Goal: Task Accomplishment & Management: Manage account settings

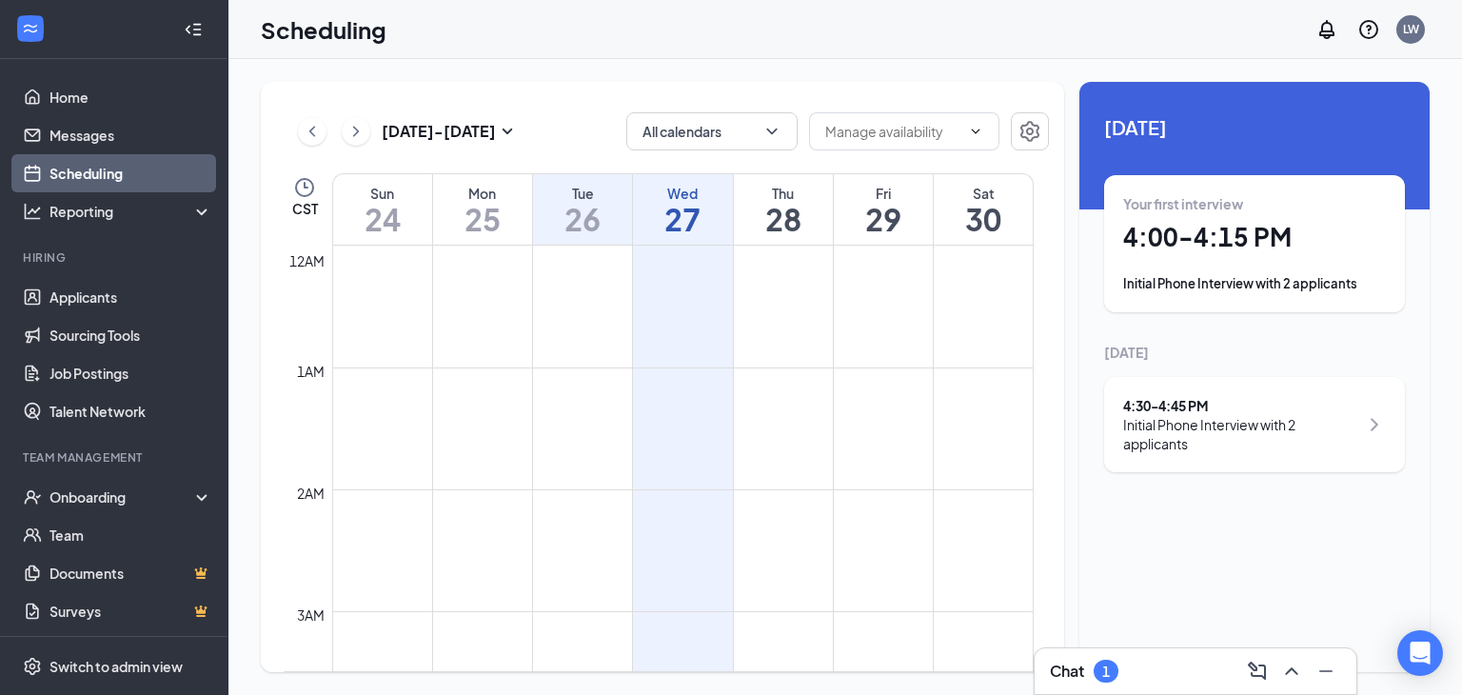
scroll to position [1031, 0]
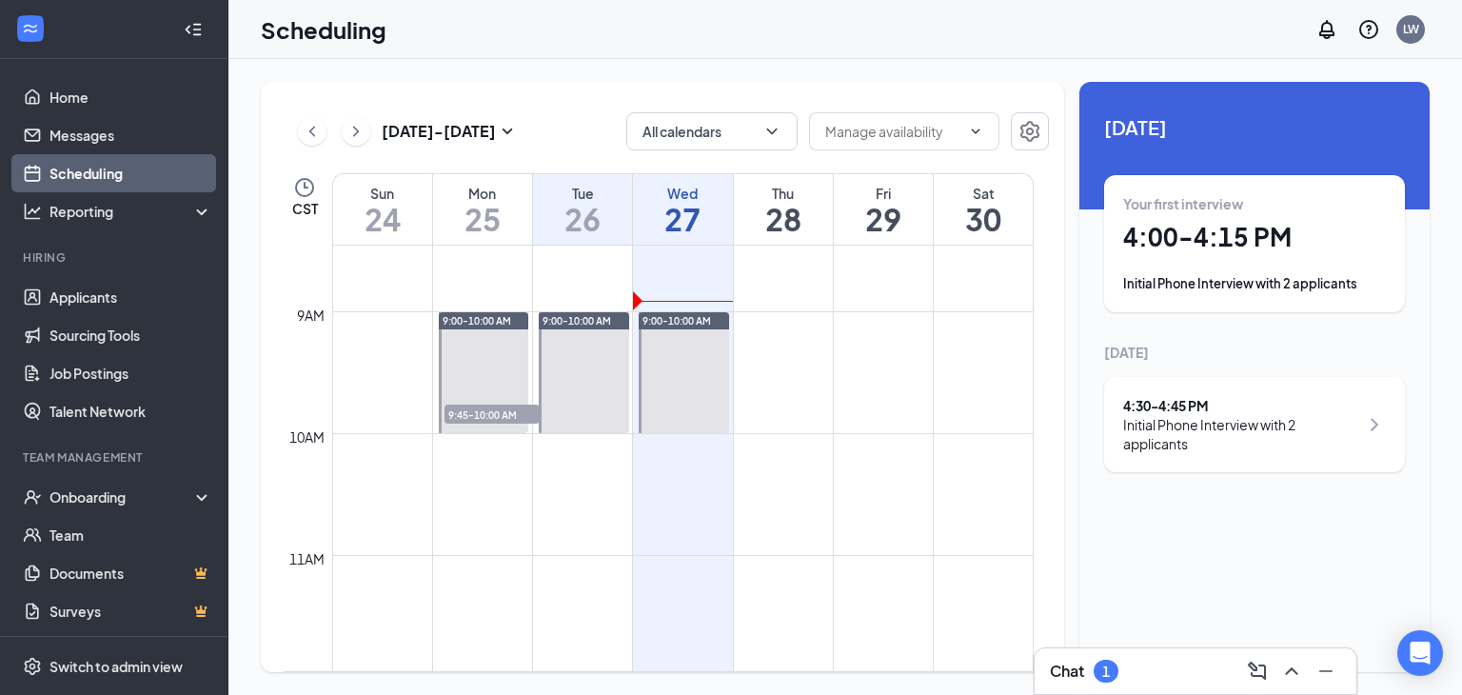
click at [796, 503] on td at bounding box center [682, 509] width 701 height 30
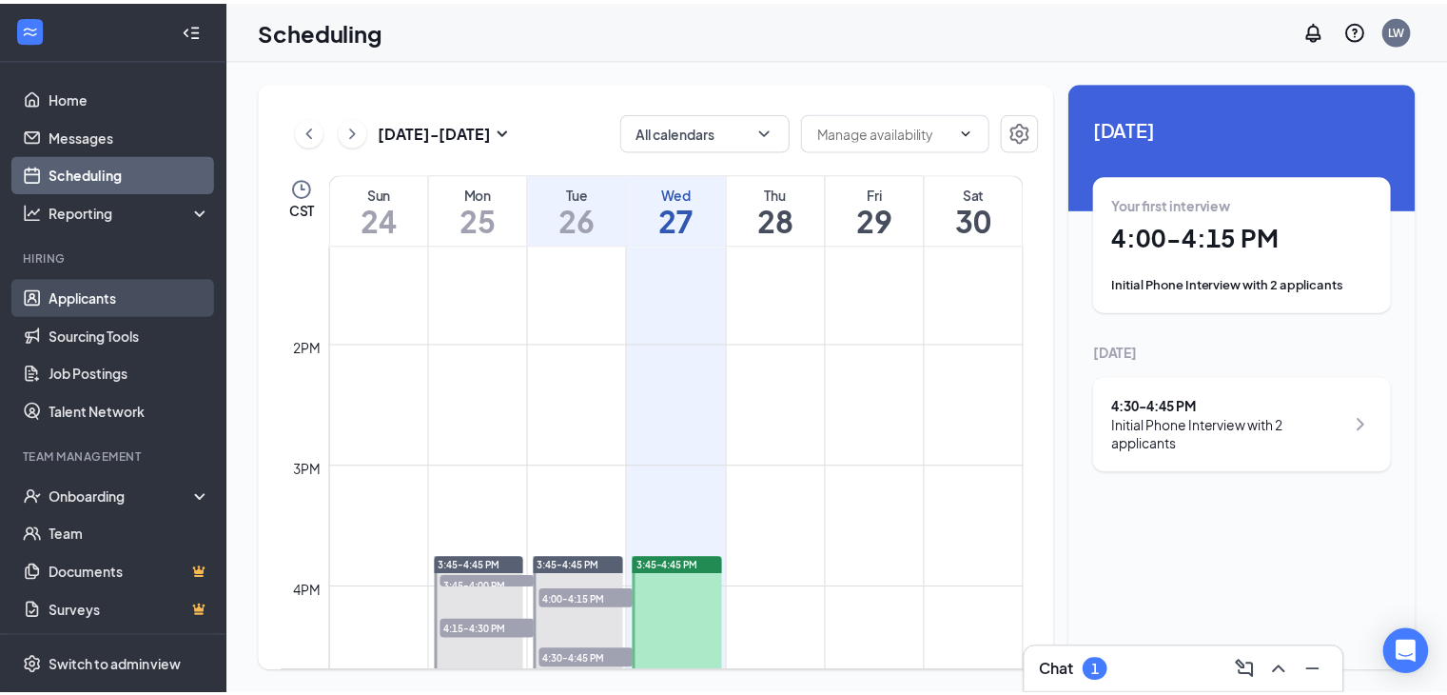
scroll to position [1606, 0]
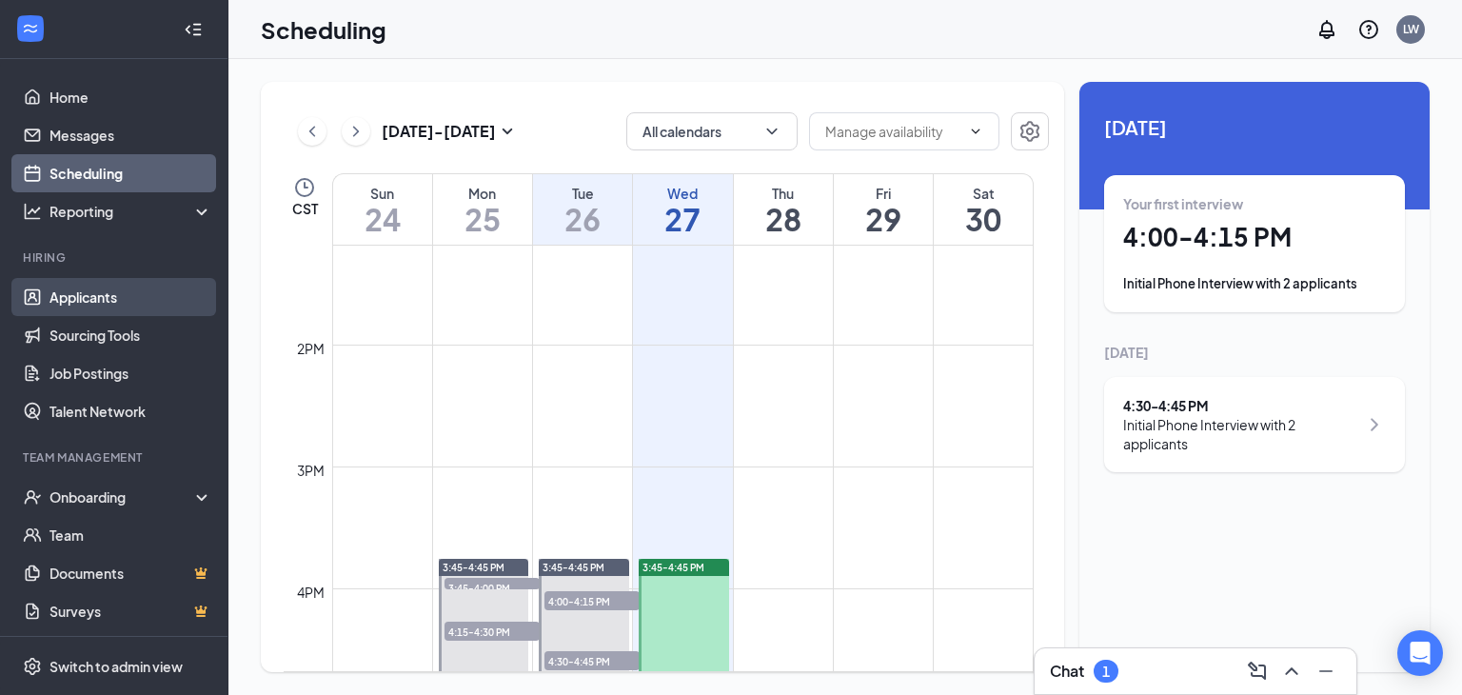
click at [92, 289] on link "Applicants" at bounding box center [130, 297] width 163 height 38
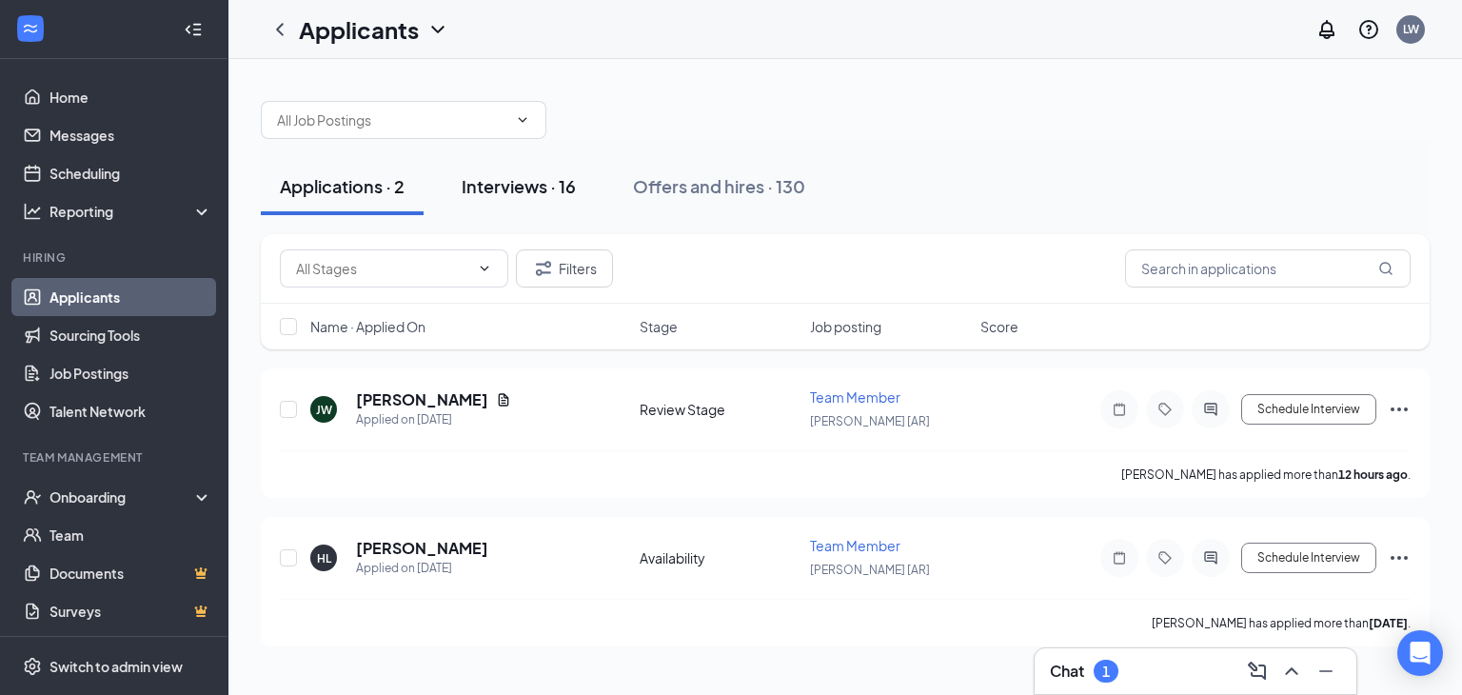
click at [503, 182] on div "Interviews · 16" at bounding box center [519, 186] width 114 height 24
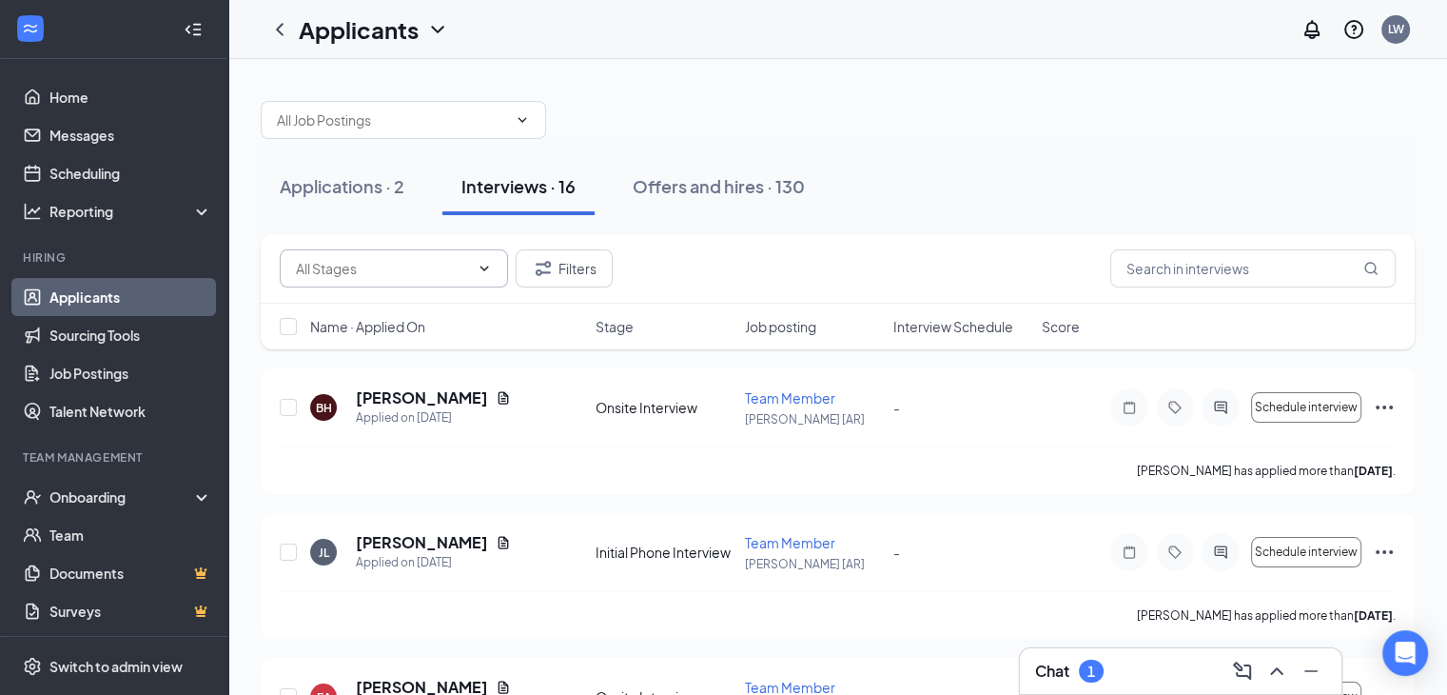
click at [480, 257] on span at bounding box center [394, 268] width 228 height 38
click at [400, 353] on div "Initial Phone Interview (2)" at bounding box center [371, 354] width 152 height 21
type input "Initial Phone Interview (2)"
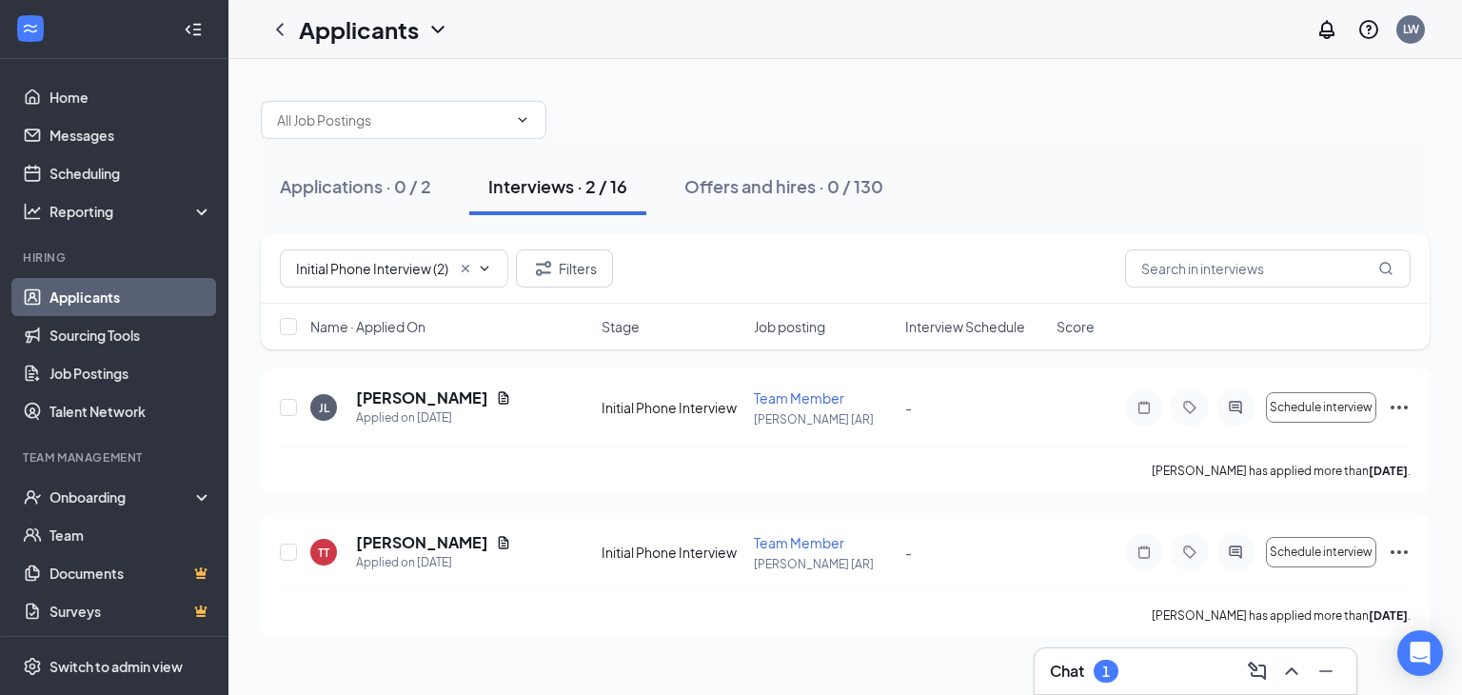
click at [965, 193] on div "Applications · 0 / 2 Interviews · 2 / 16 Offers and hires · 0 / 130" at bounding box center [845, 186] width 1169 height 57
click at [463, 267] on icon "Cross" at bounding box center [465, 268] width 15 height 15
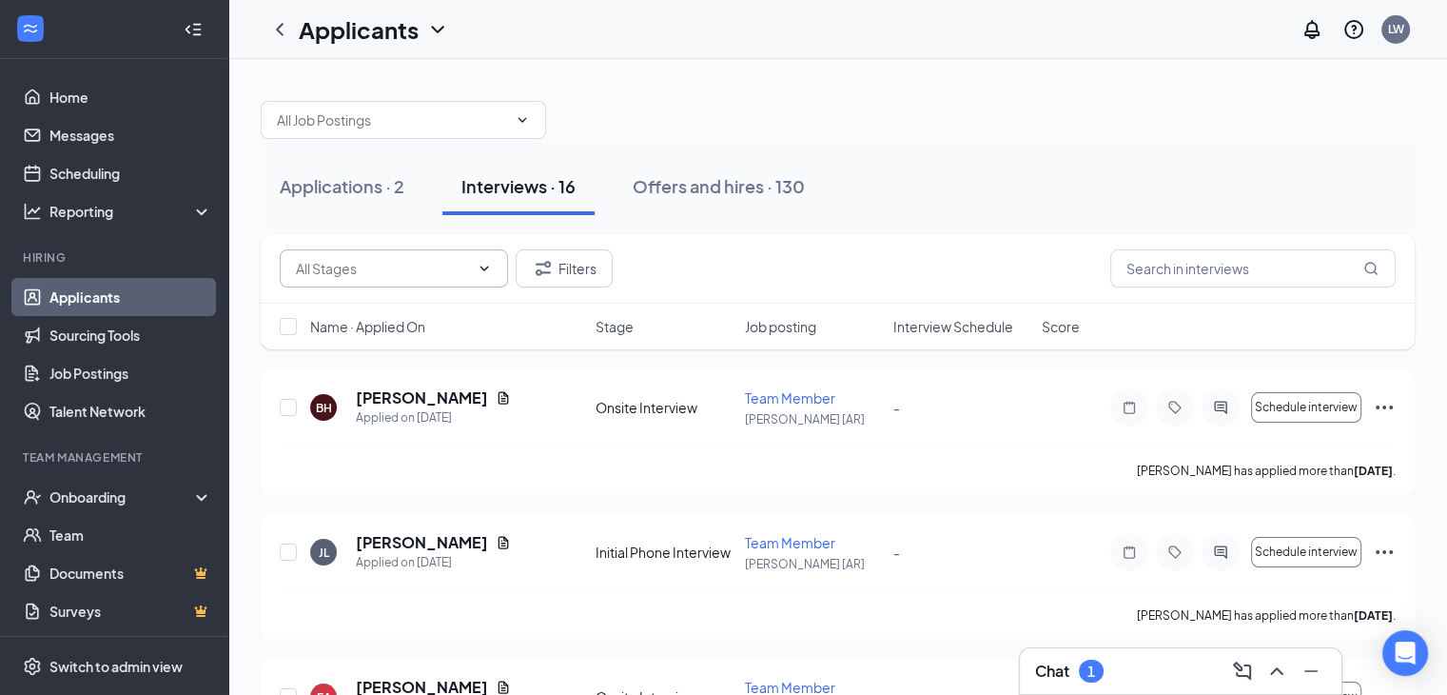
click at [483, 270] on icon "ChevronDown" at bounding box center [484, 268] width 15 height 15
click at [411, 308] on div "Final Interview - Onsite (3)" at bounding box center [374, 311] width 158 height 21
type input "Final Interview - Onsite (3)"
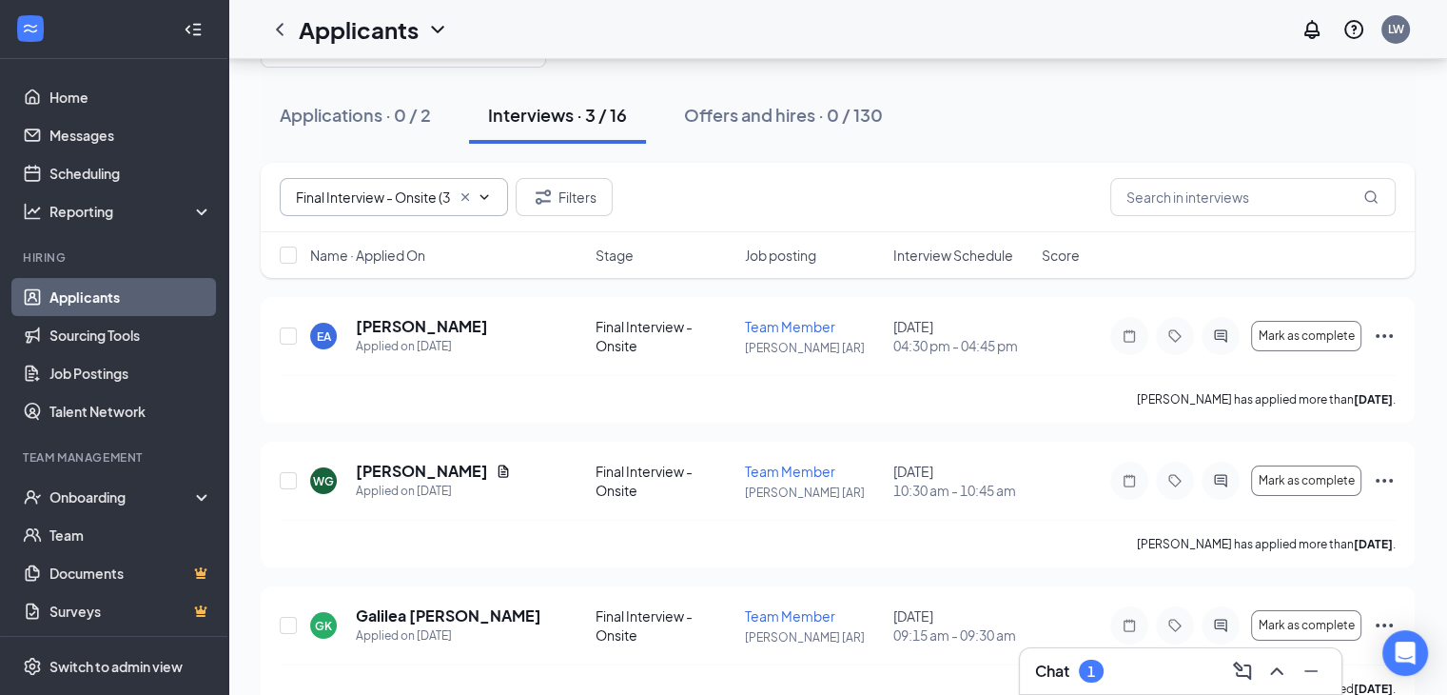
scroll to position [72, 0]
click at [1142, 666] on div "Chat 1" at bounding box center [1180, 671] width 291 height 30
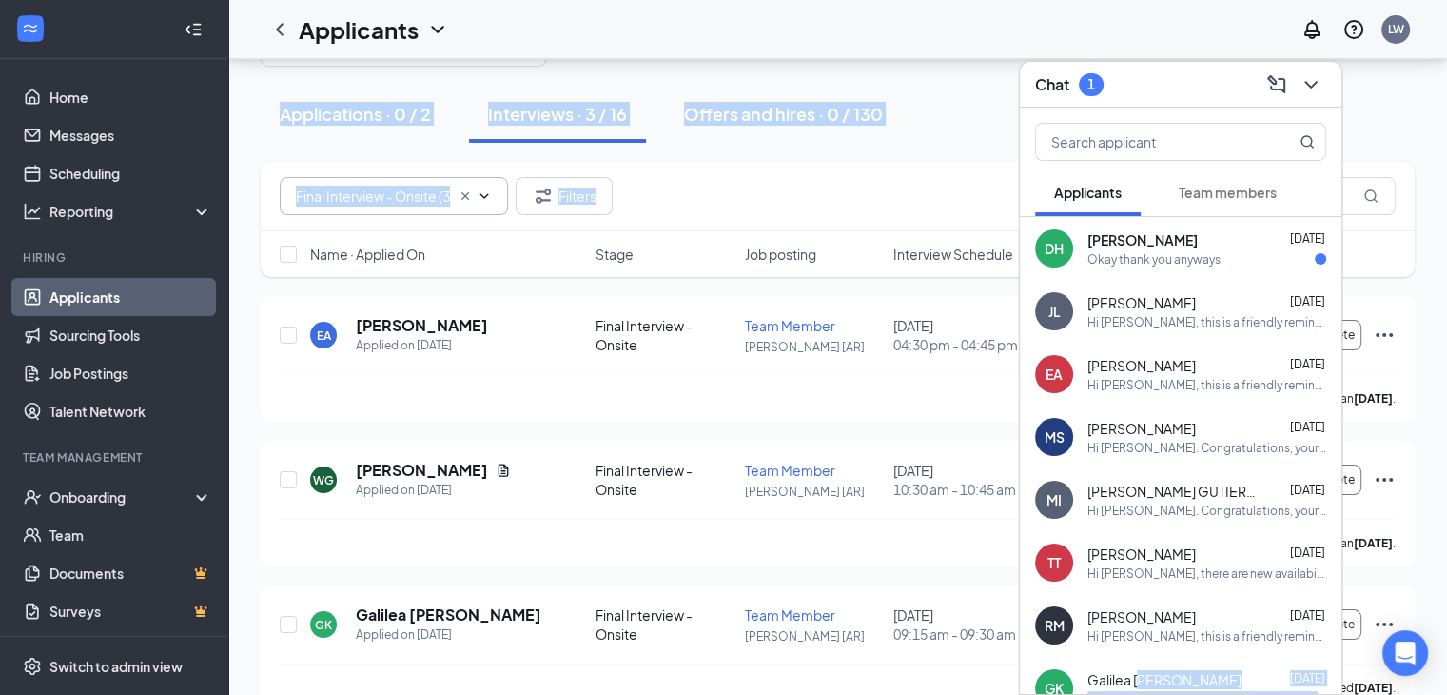
drag, startPoint x: 1142, startPoint y: 666, endPoint x: 937, endPoint y: 162, distance: 544.3
click at [937, 162] on div "Chat 1 Applicants Team members DH [PERSON_NAME] [DATE] Okay thank you anyways […" at bounding box center [837, 360] width 1219 height 747
click at [1391, 115] on div "Applications · 0 / 2 Interviews · 3 / 16 Offers and hires · 0 / 130" at bounding box center [838, 114] width 1154 height 57
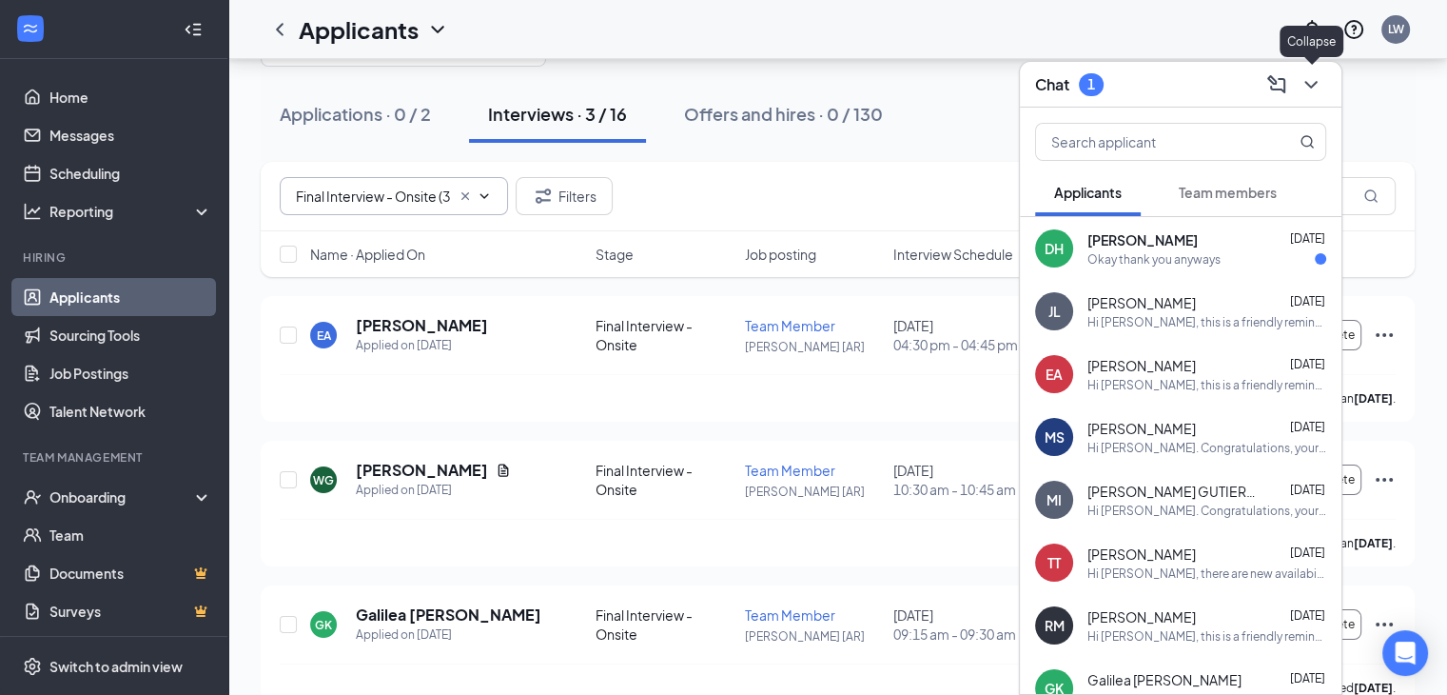
click at [1311, 82] on icon "ChevronDown" at bounding box center [1311, 84] width 23 height 23
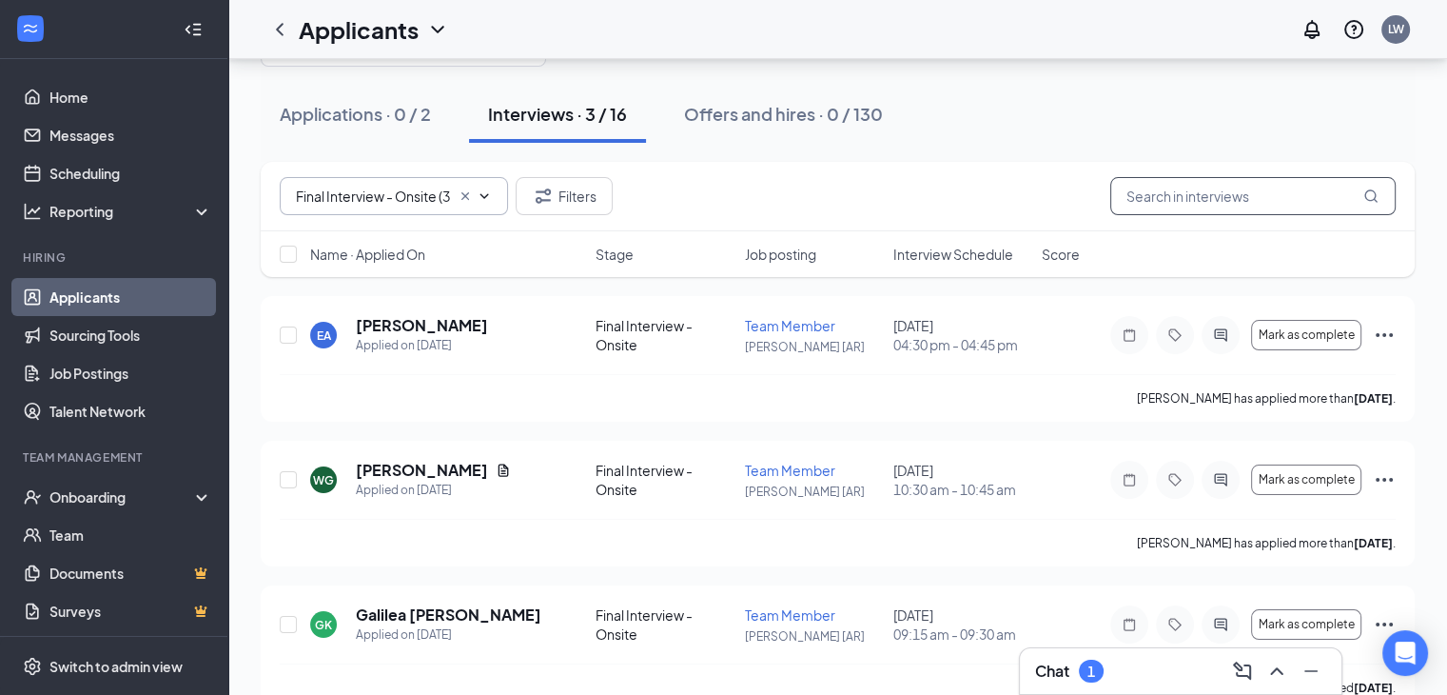
click at [1138, 198] on input "text" at bounding box center [1253, 196] width 285 height 38
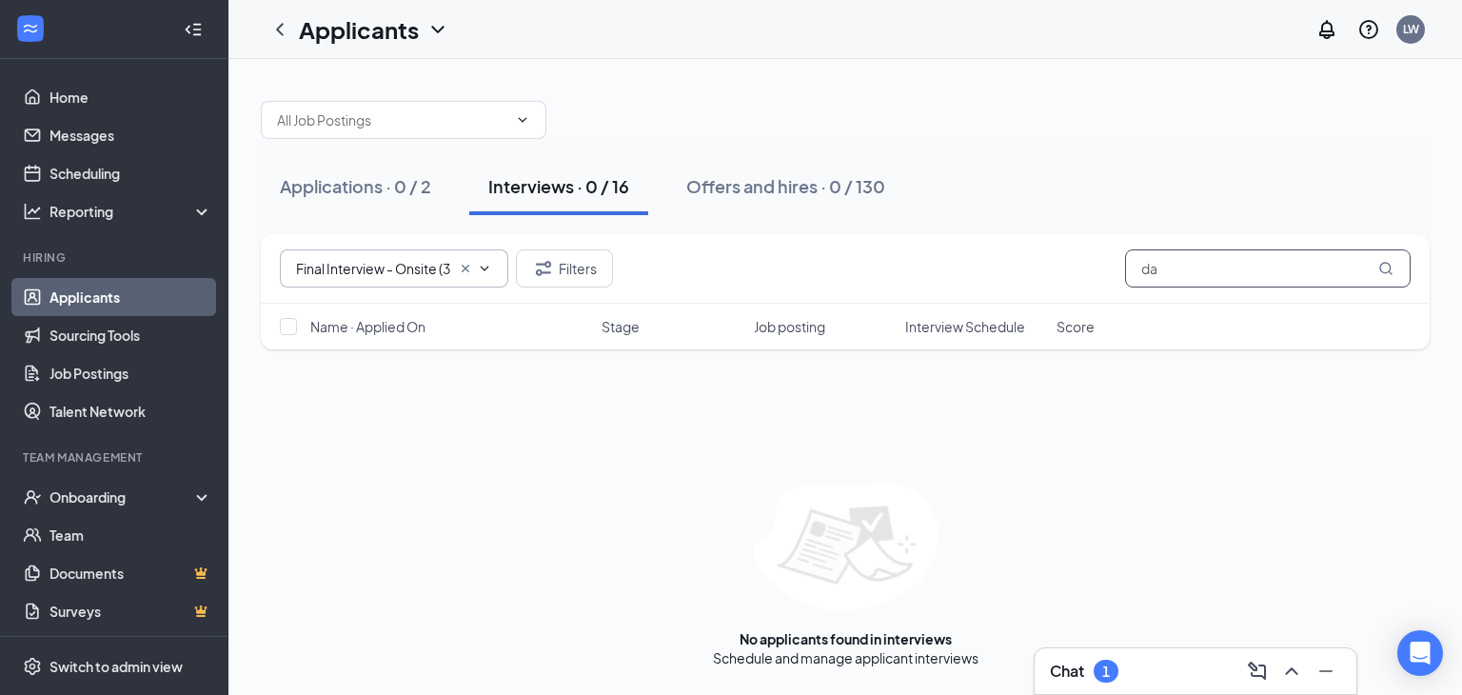
type input "d"
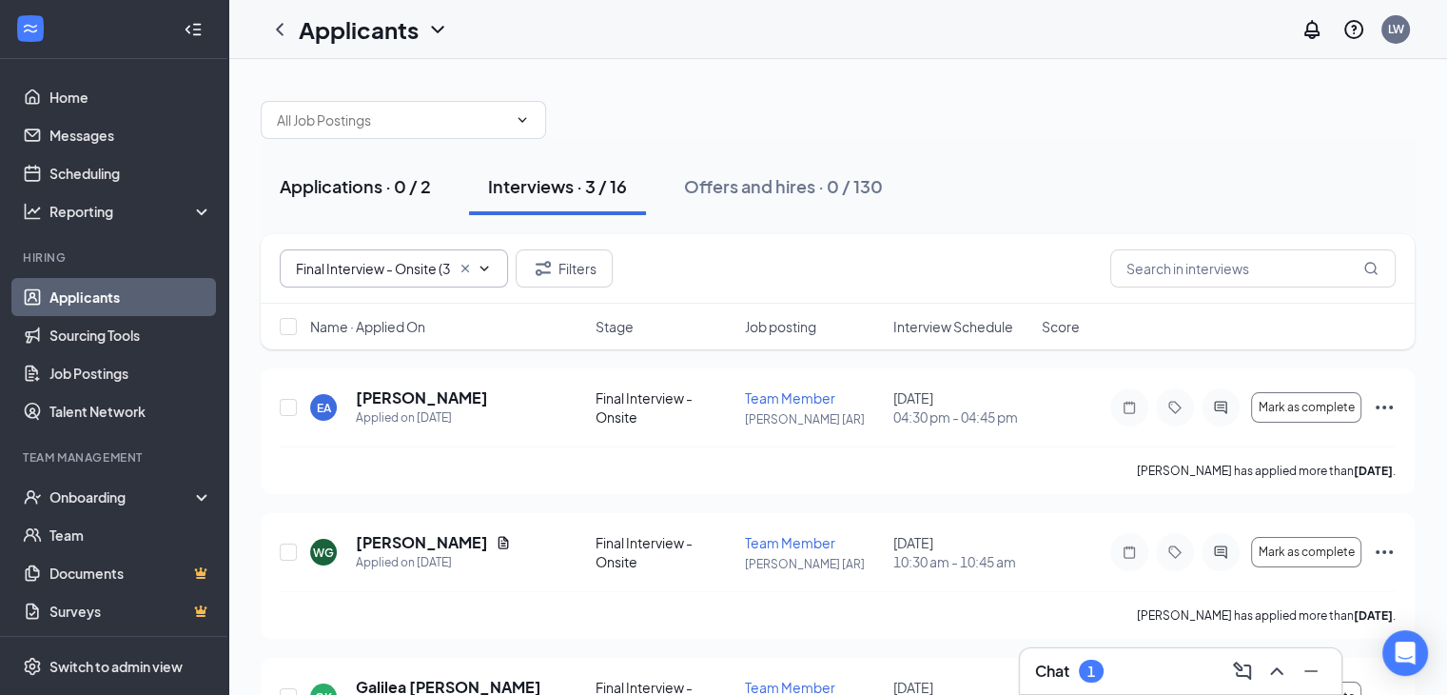
click at [333, 184] on div "Applications · 0 / 2" at bounding box center [355, 186] width 151 height 24
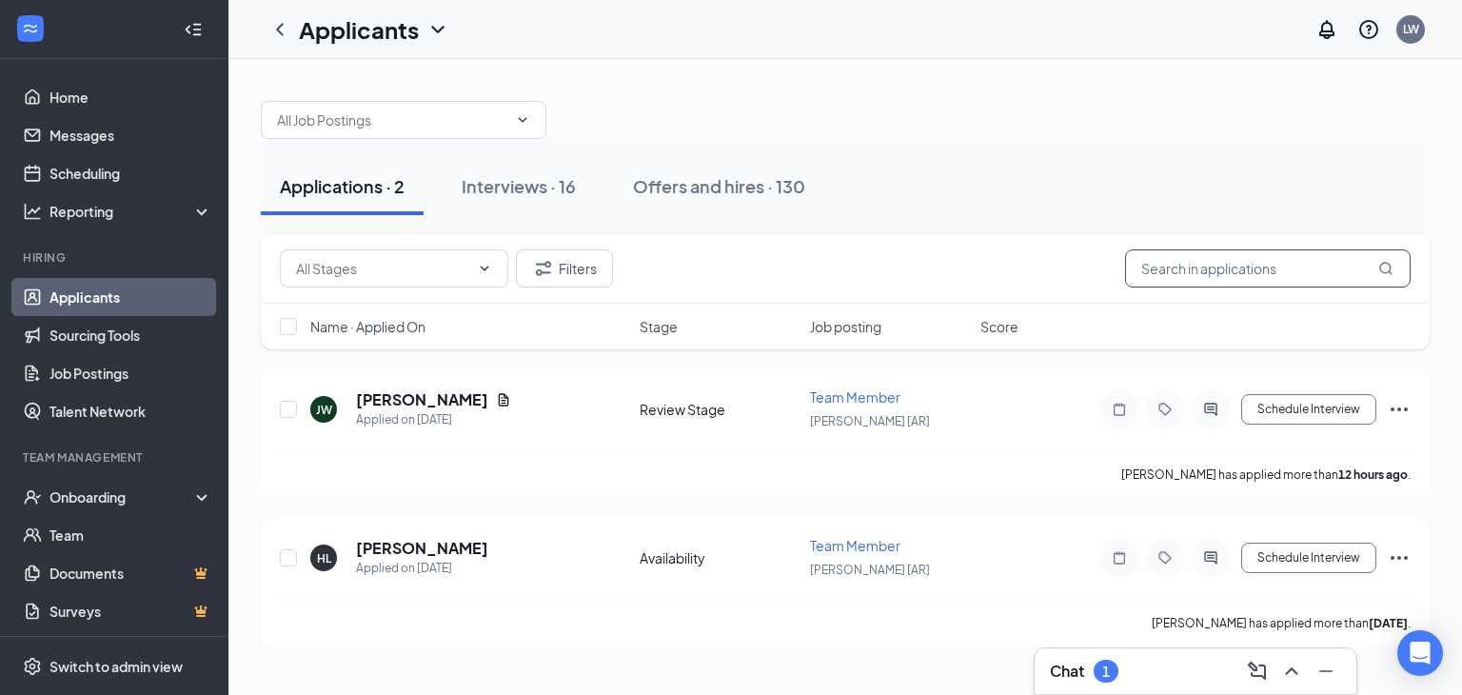
click at [1157, 270] on input "text" at bounding box center [1267, 268] width 285 height 38
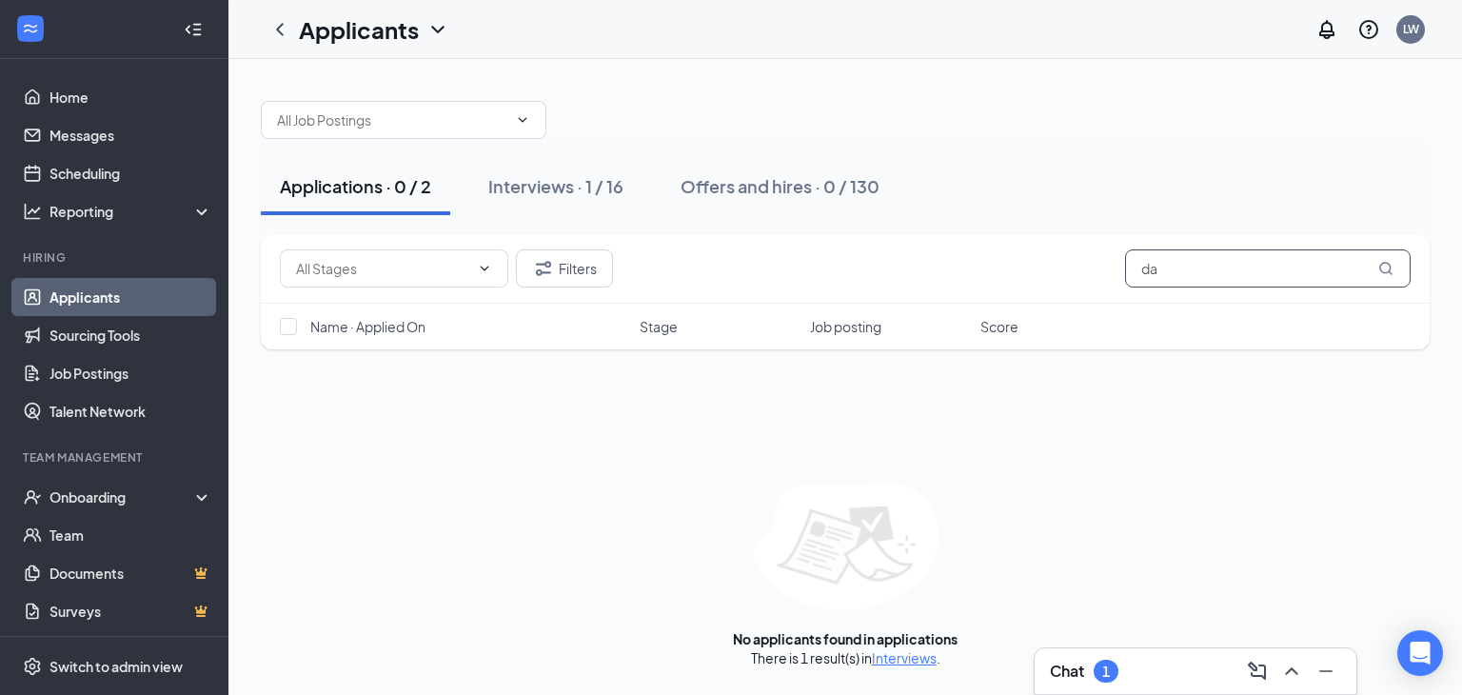
type input "d"
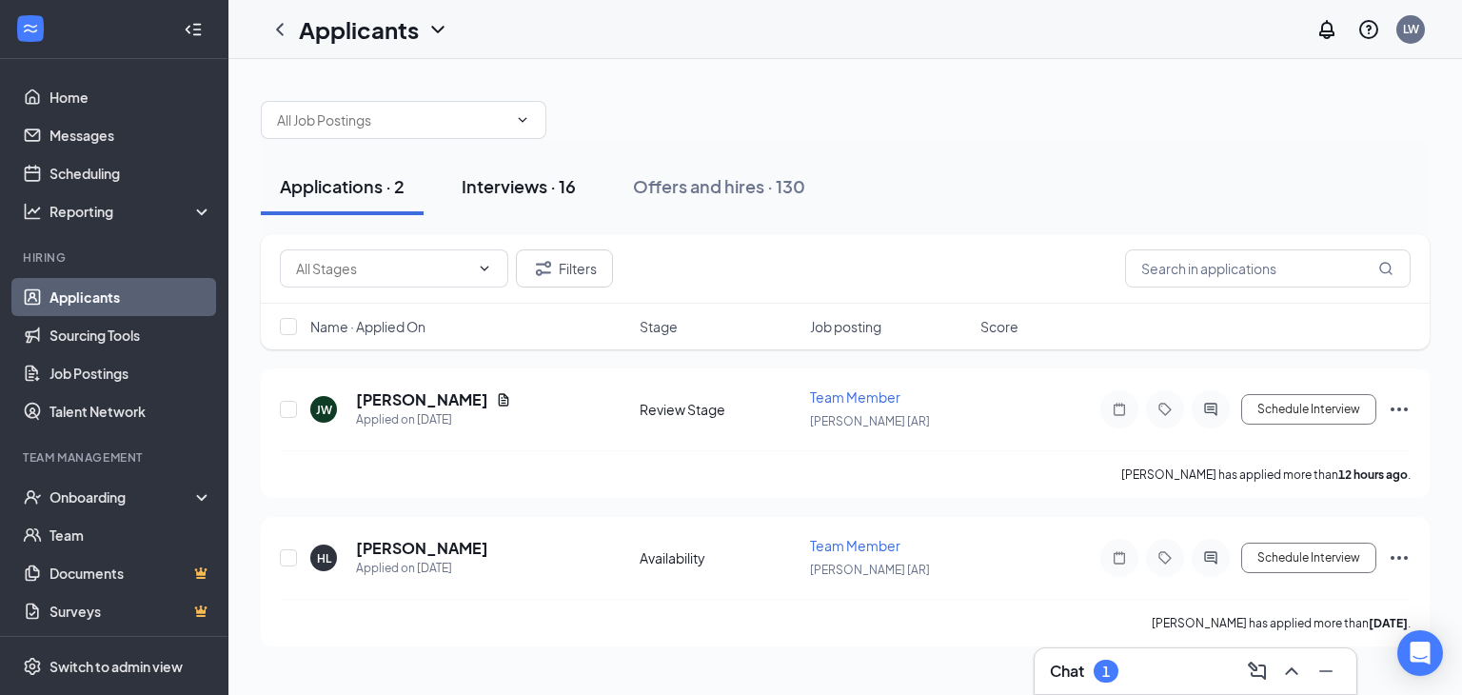
click at [506, 183] on div "Interviews · 16" at bounding box center [519, 186] width 114 height 24
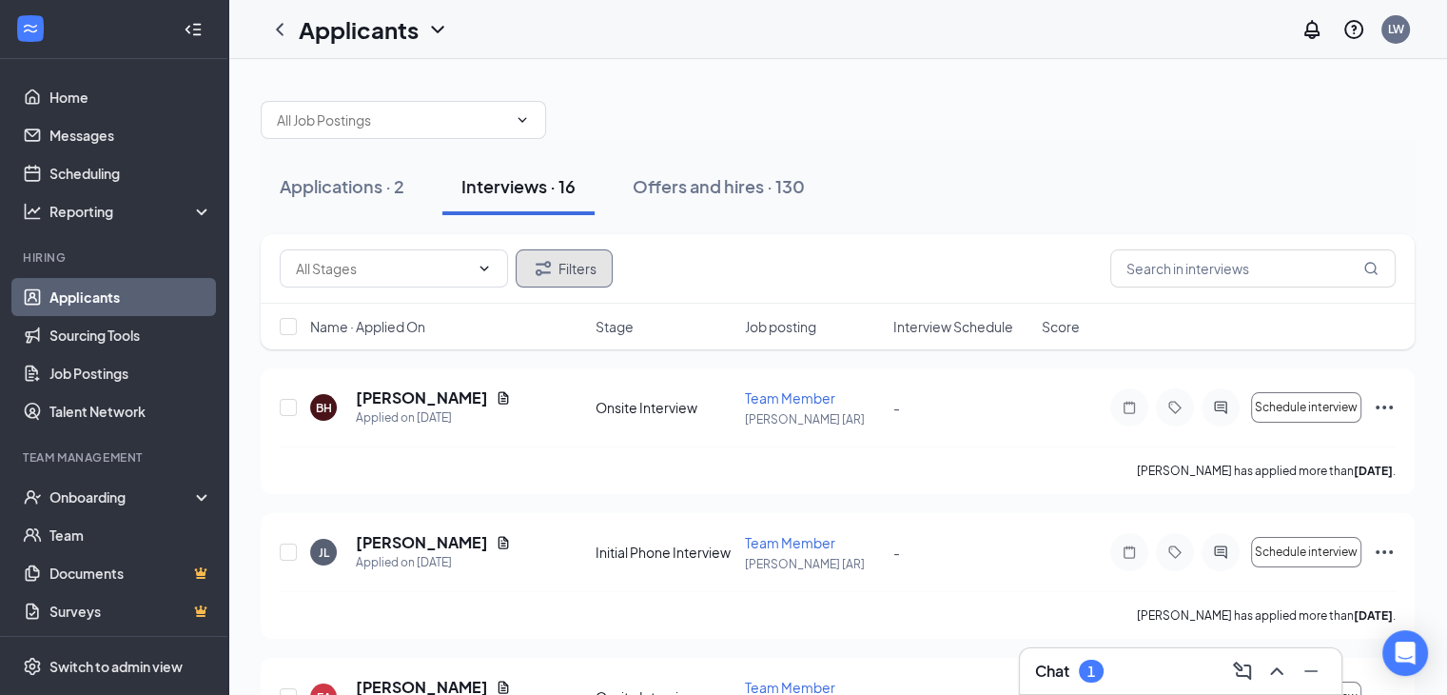
click at [575, 274] on button "Filters" at bounding box center [564, 268] width 97 height 38
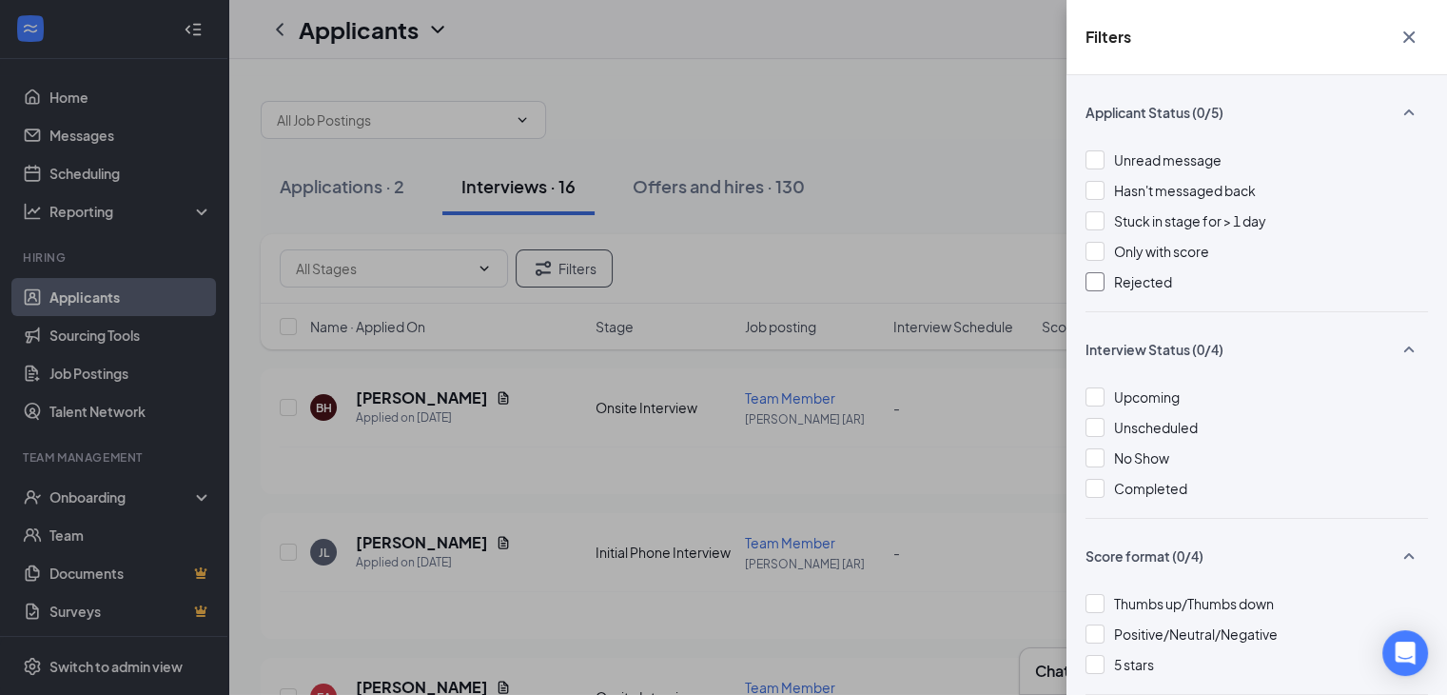
click at [1093, 283] on div at bounding box center [1095, 281] width 19 height 19
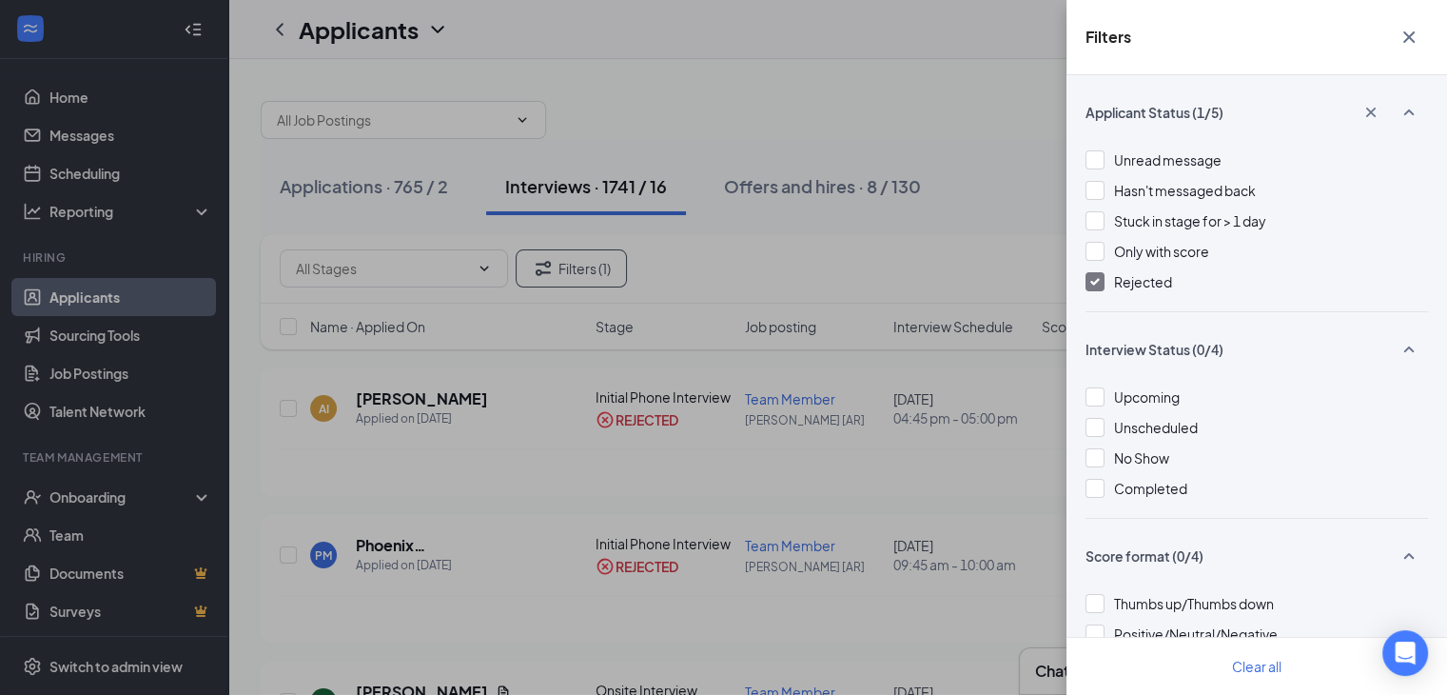
click at [989, 137] on div "Filters Applicant Status (1/5) Unread message Hasn't messaged back Stuck in sta…" at bounding box center [723, 347] width 1447 height 695
click at [1412, 32] on icon "Cross" at bounding box center [1409, 36] width 11 height 11
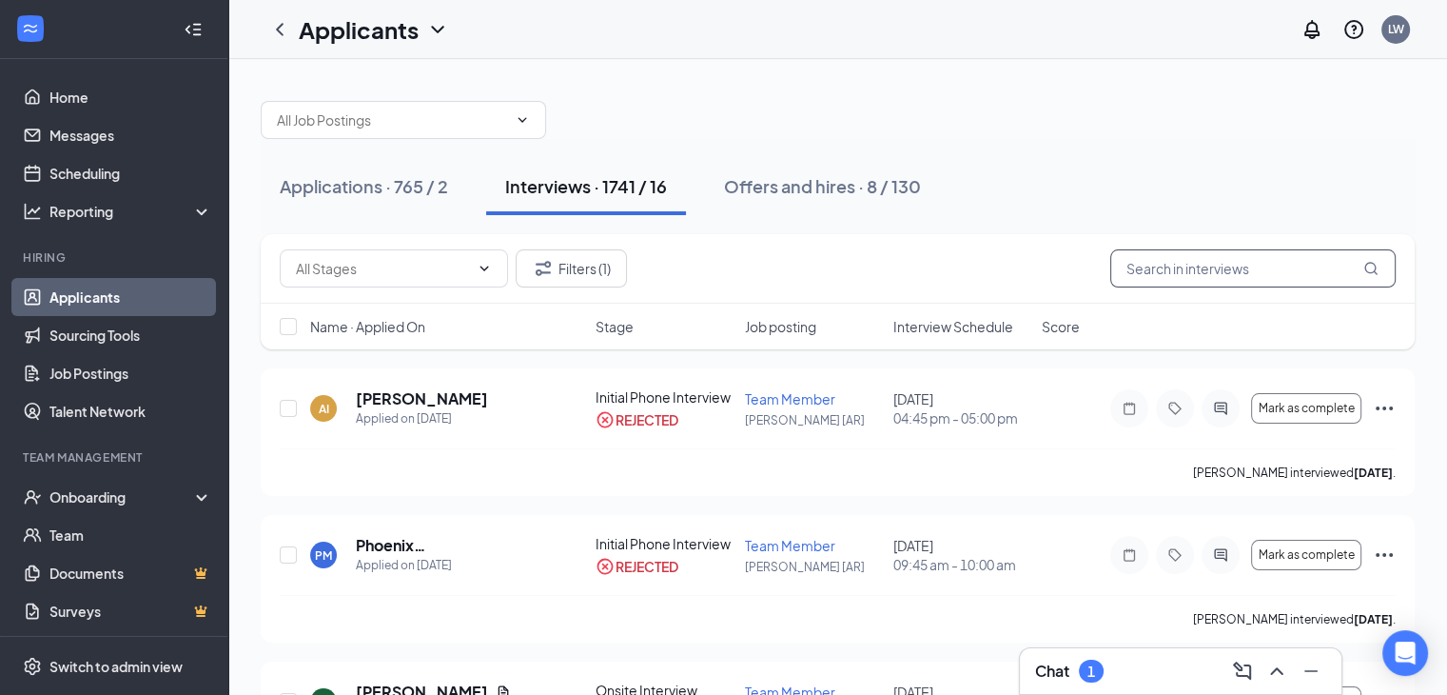
click at [1184, 256] on input "text" at bounding box center [1253, 268] width 285 height 38
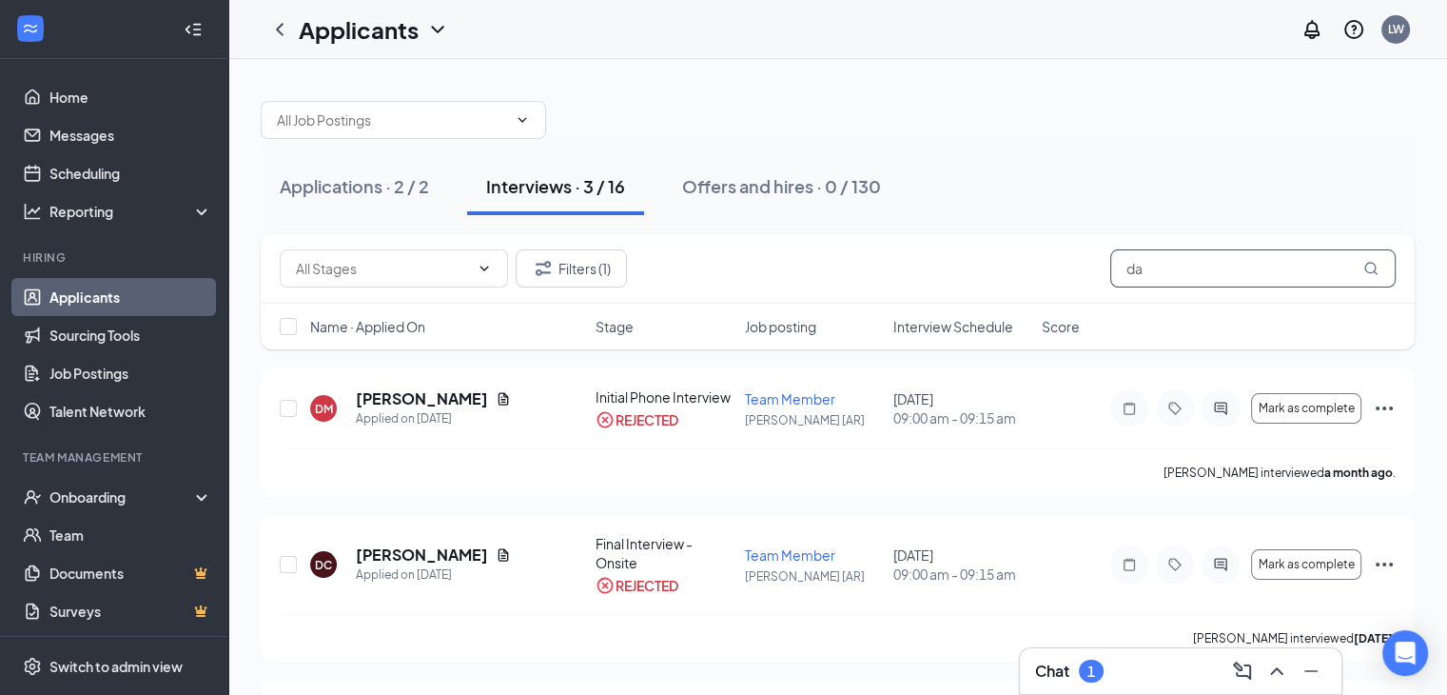
type input "d"
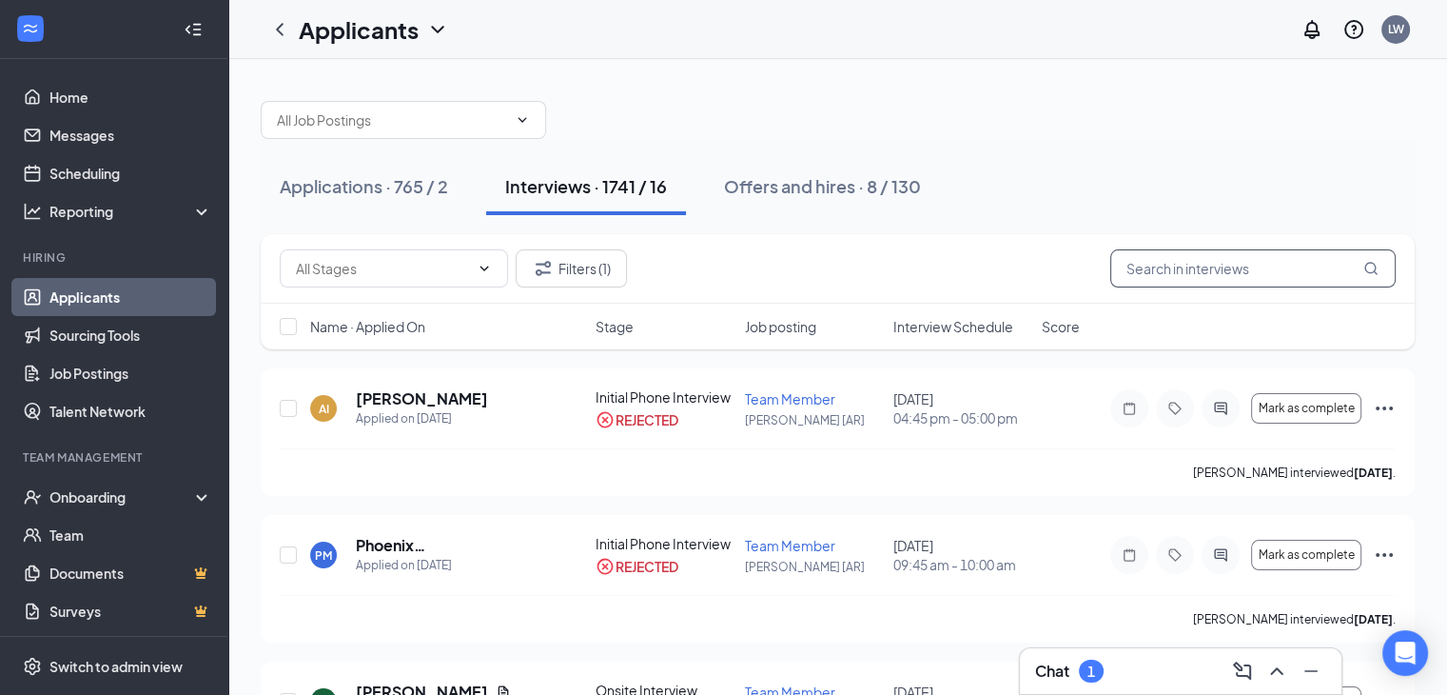
click at [1147, 265] on input "text" at bounding box center [1253, 268] width 285 height 38
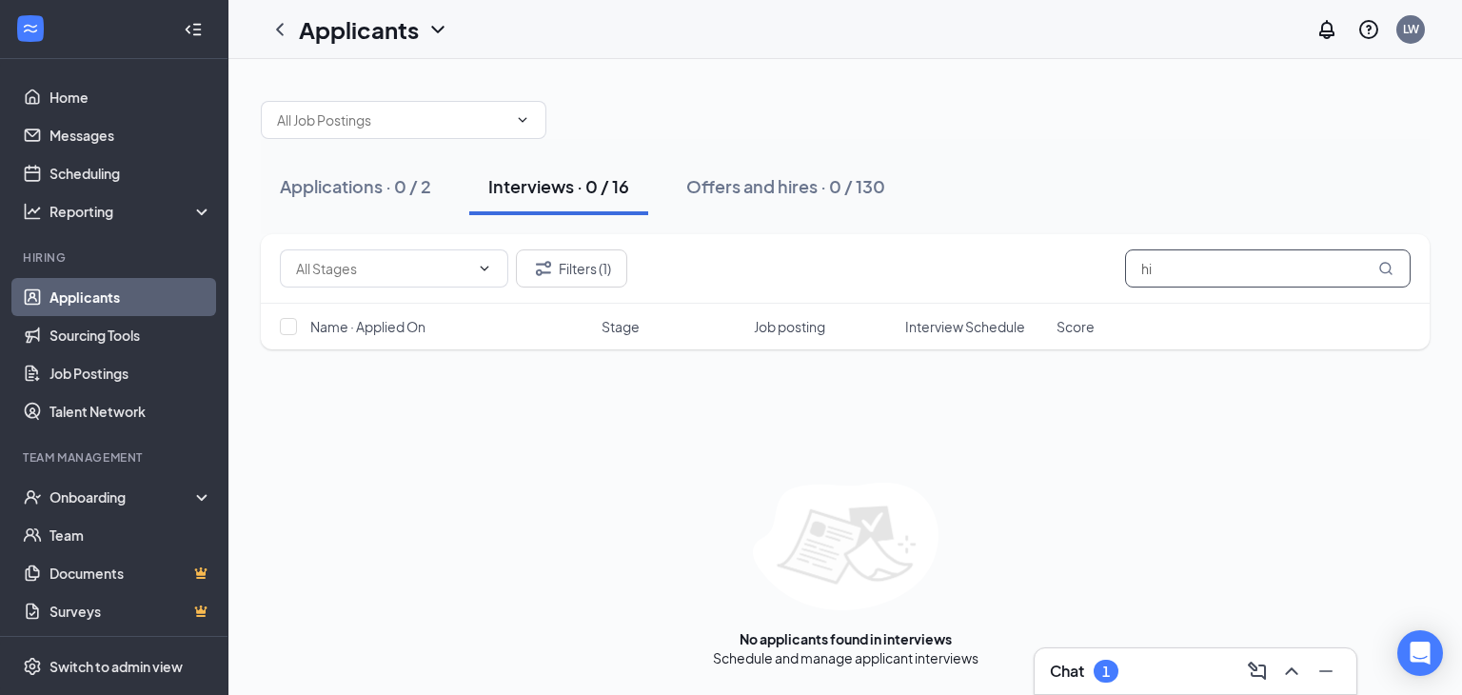
type input "h"
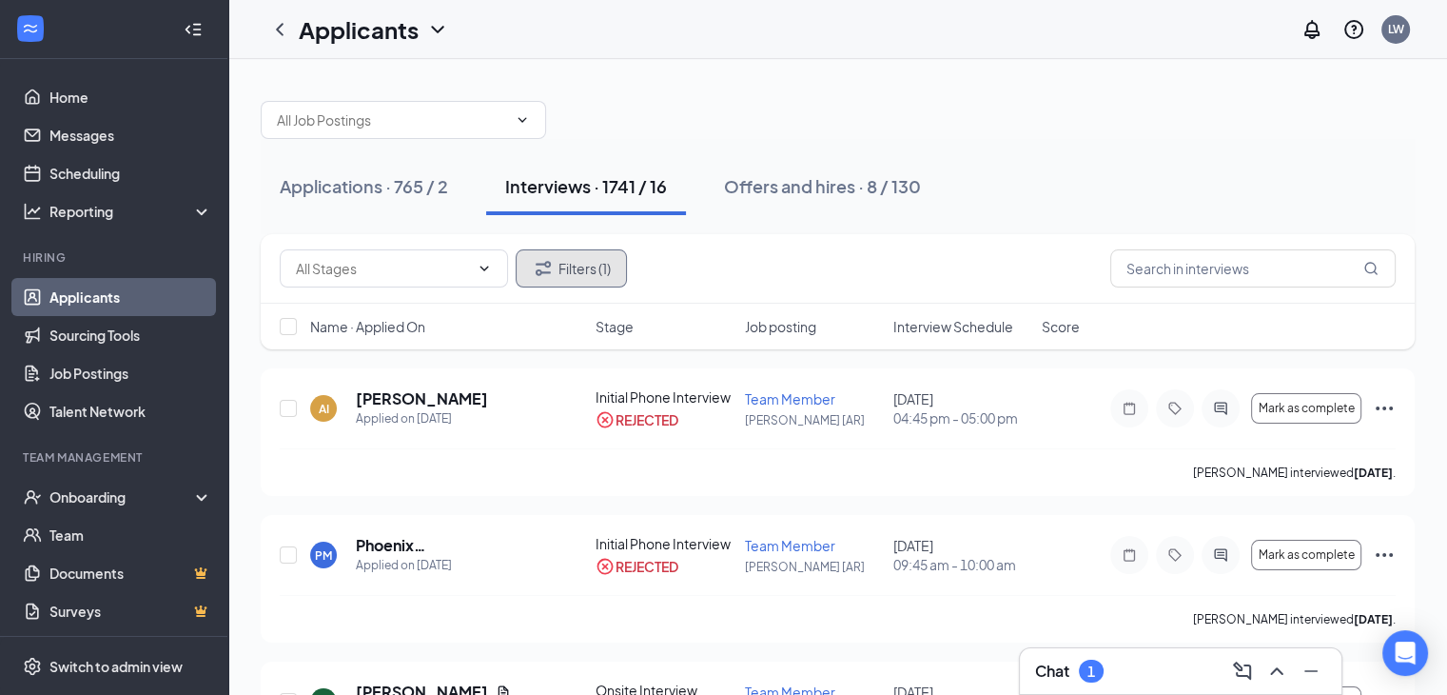
click at [556, 259] on button "Filters (1)" at bounding box center [571, 268] width 111 height 38
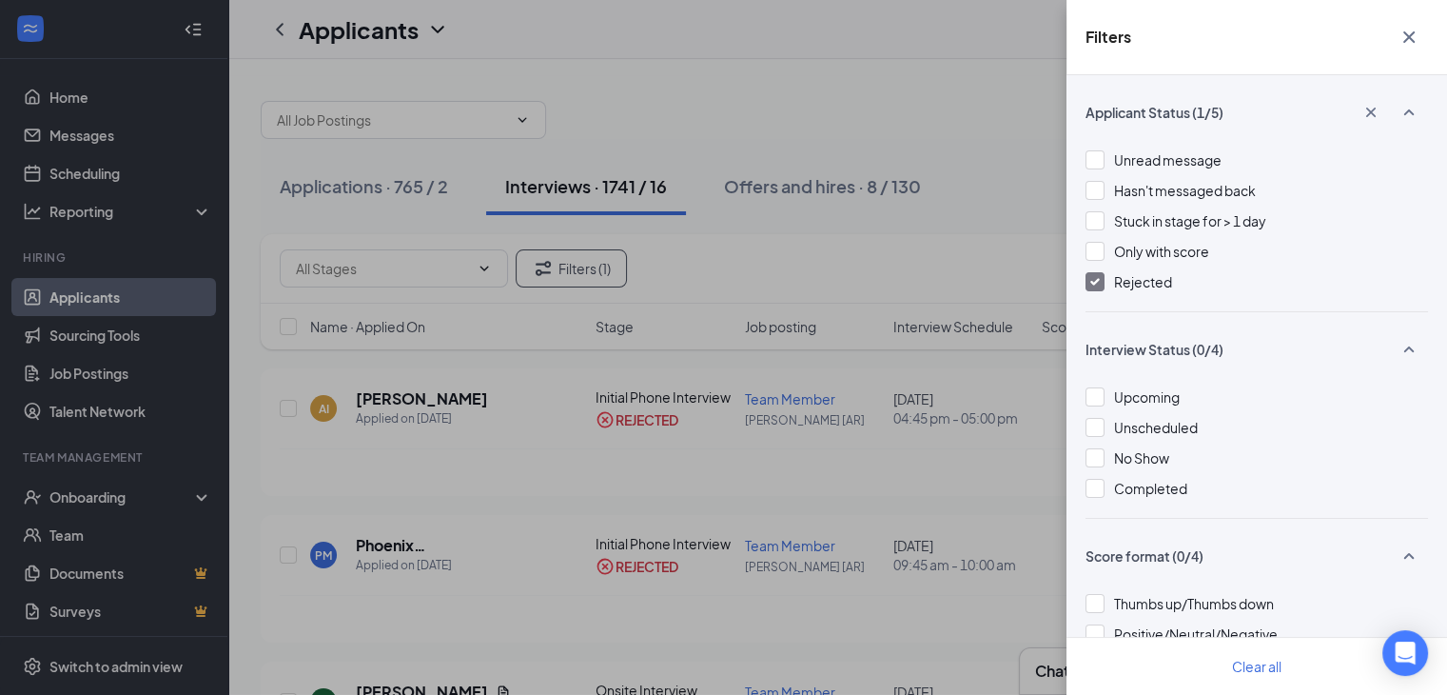
click at [1092, 278] on img at bounding box center [1096, 282] width 10 height 8
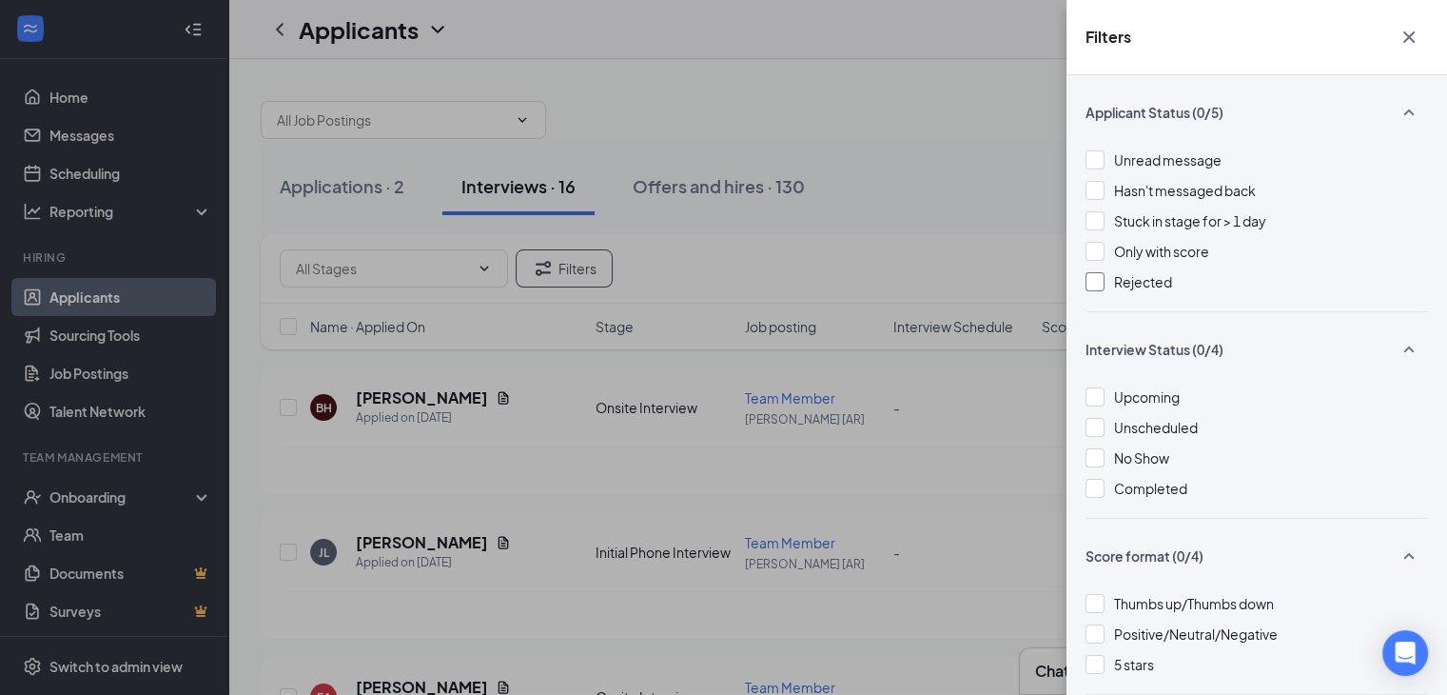
click at [1007, 85] on div "Filters Applicant Status (0/5) Unread message Hasn't messaged back Stuck in sta…" at bounding box center [723, 347] width 1447 height 695
click at [1405, 31] on icon "Cross" at bounding box center [1409, 36] width 11 height 11
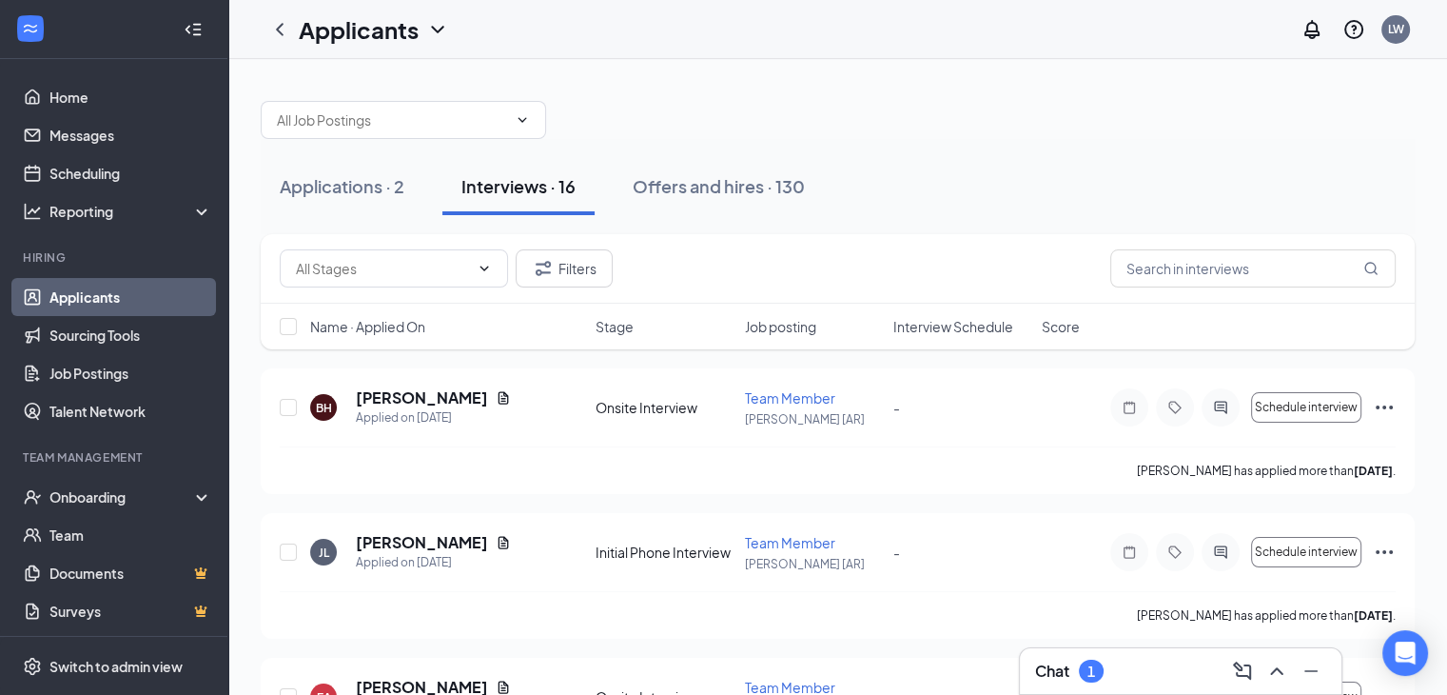
click at [1166, 654] on div "Chat 1" at bounding box center [1181, 671] width 322 height 46
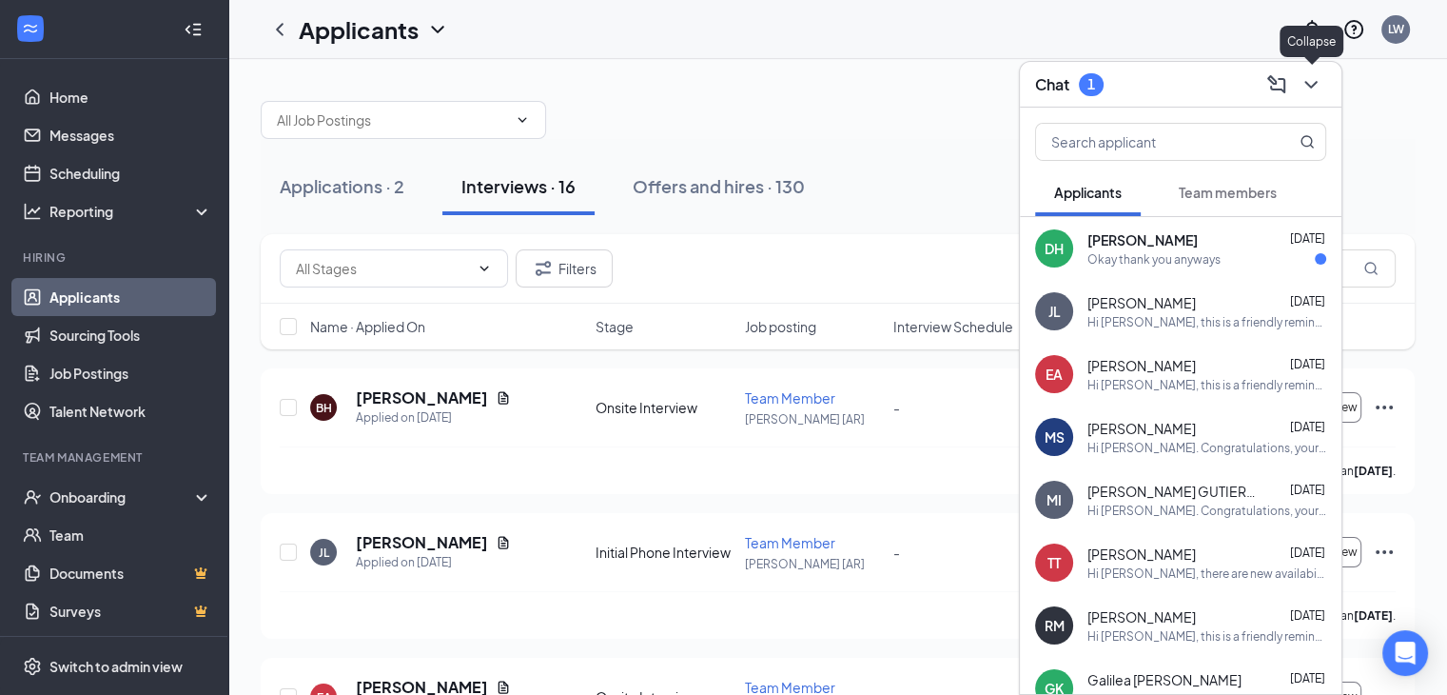
click at [1311, 81] on icon "ChevronDown" at bounding box center [1311, 84] width 23 height 23
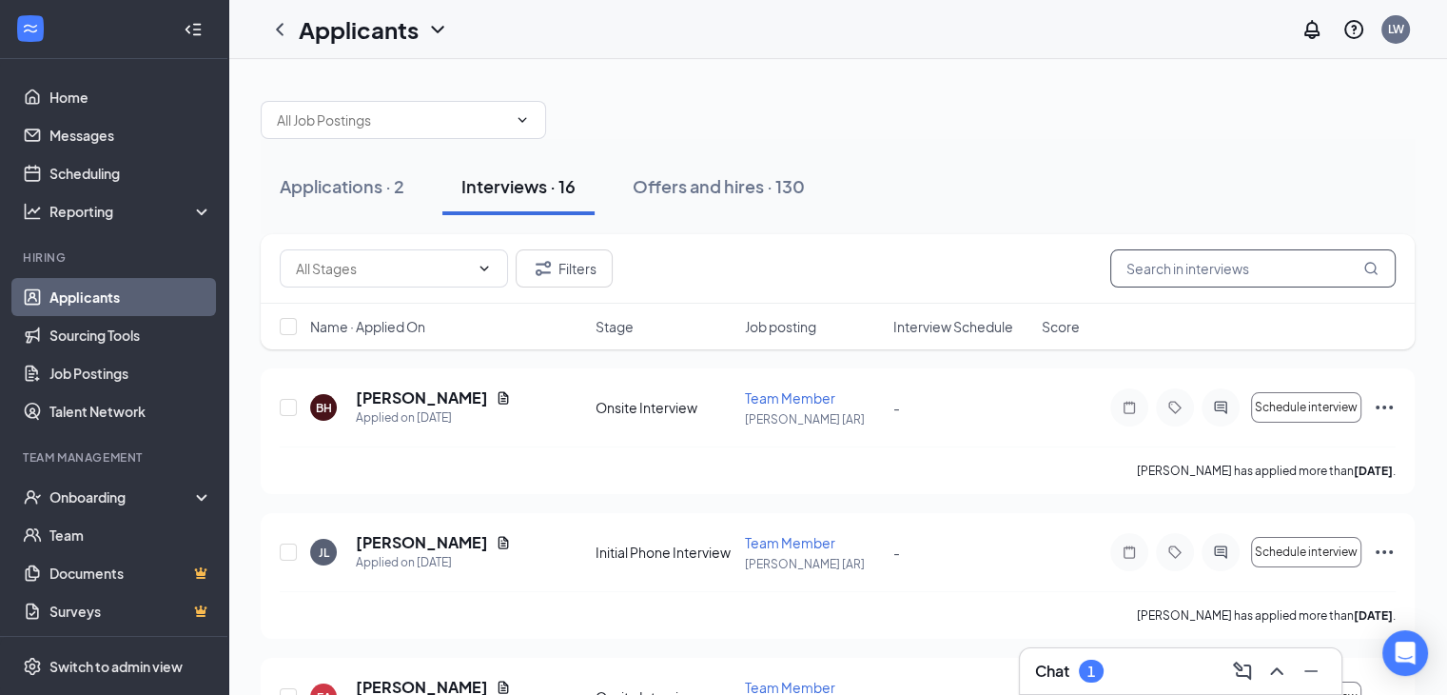
click at [1130, 268] on input "text" at bounding box center [1253, 268] width 285 height 38
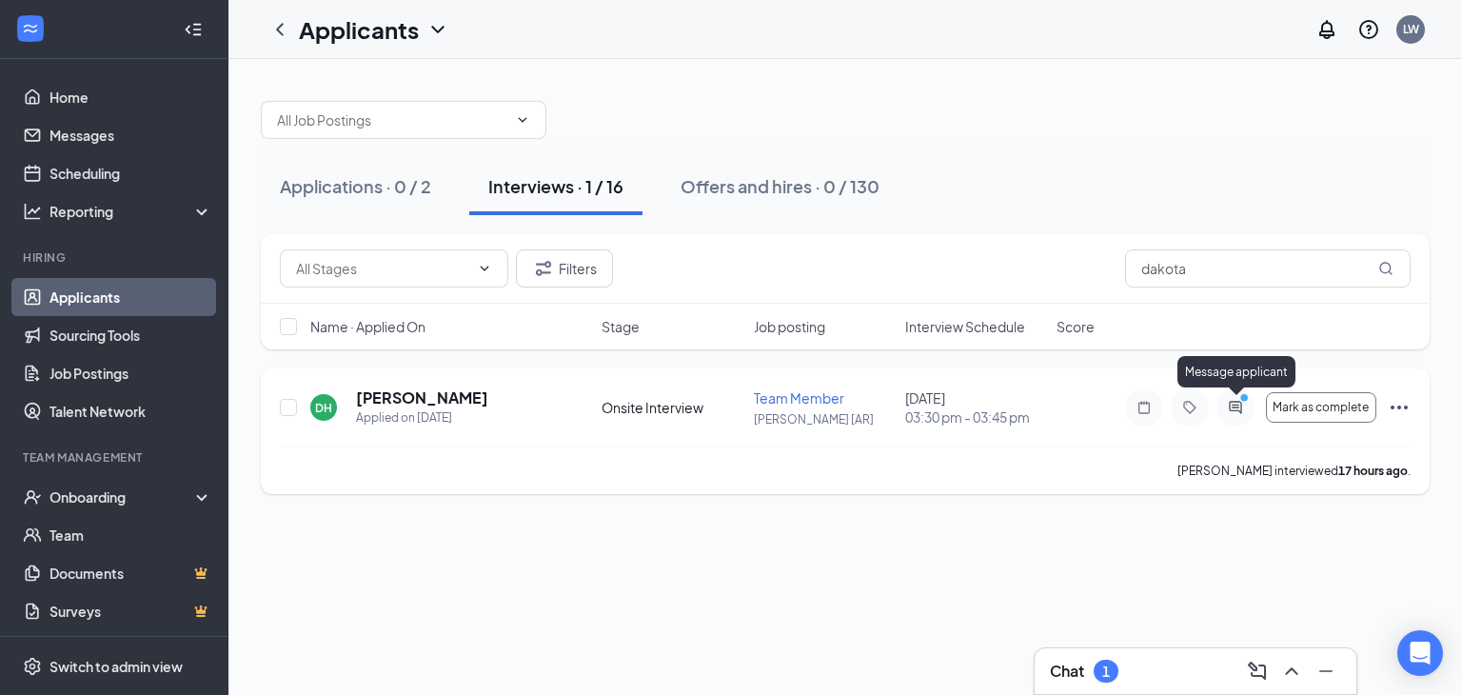
click at [1237, 404] on icon "PrimaryDot" at bounding box center [1246, 399] width 23 height 15
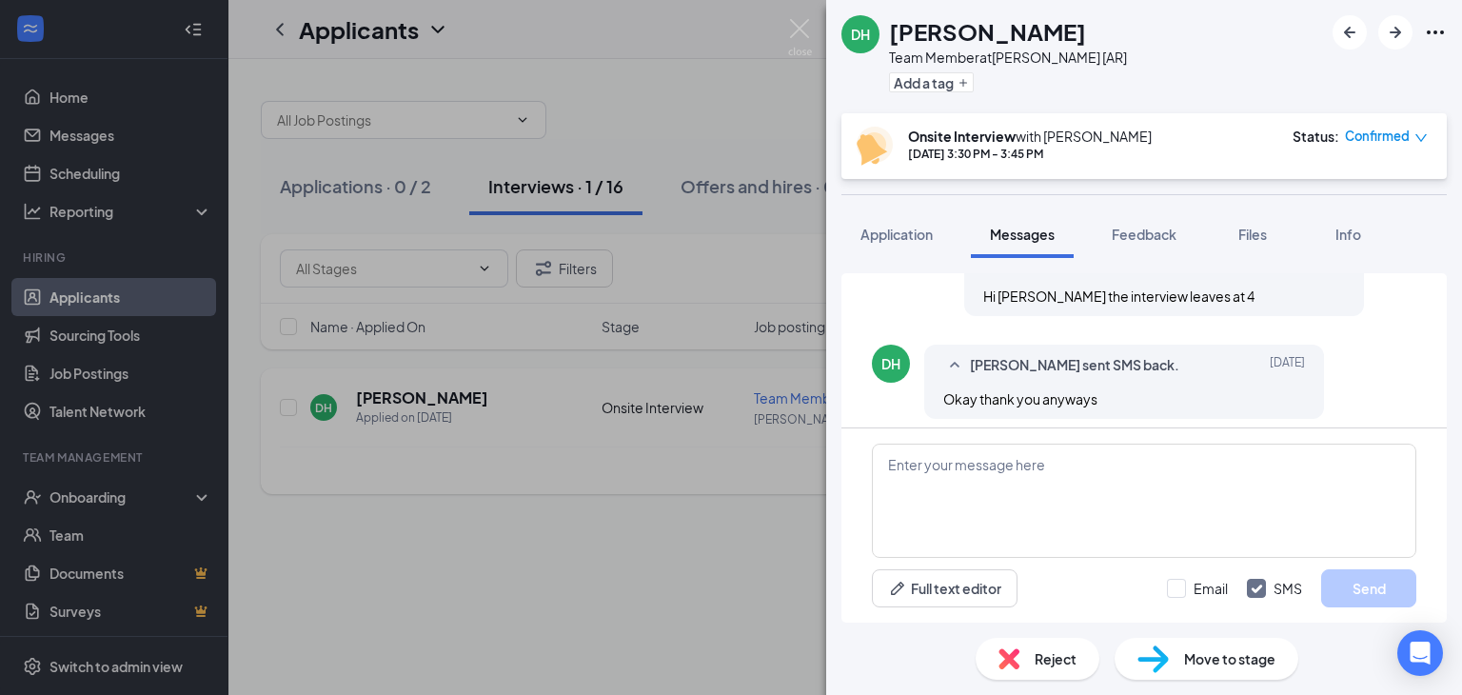
scroll to position [857, 0]
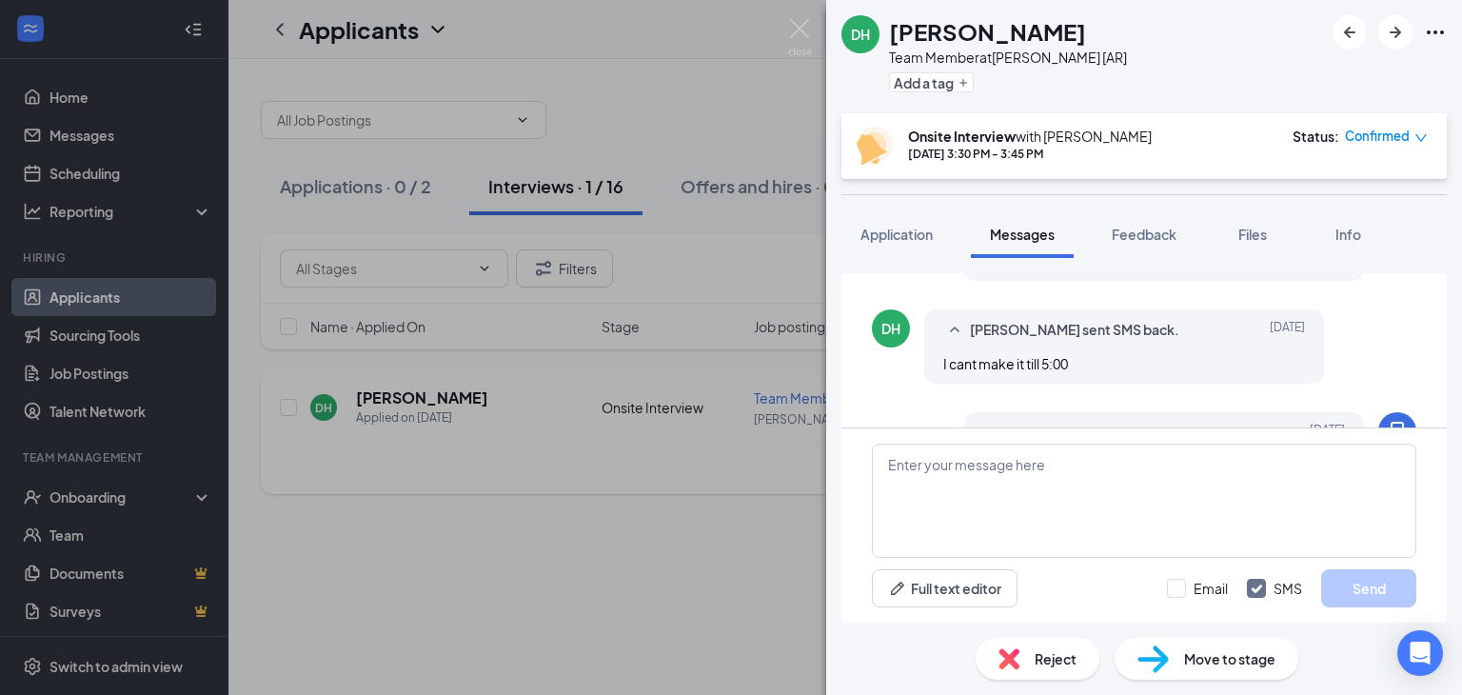
scroll to position [542, 0]
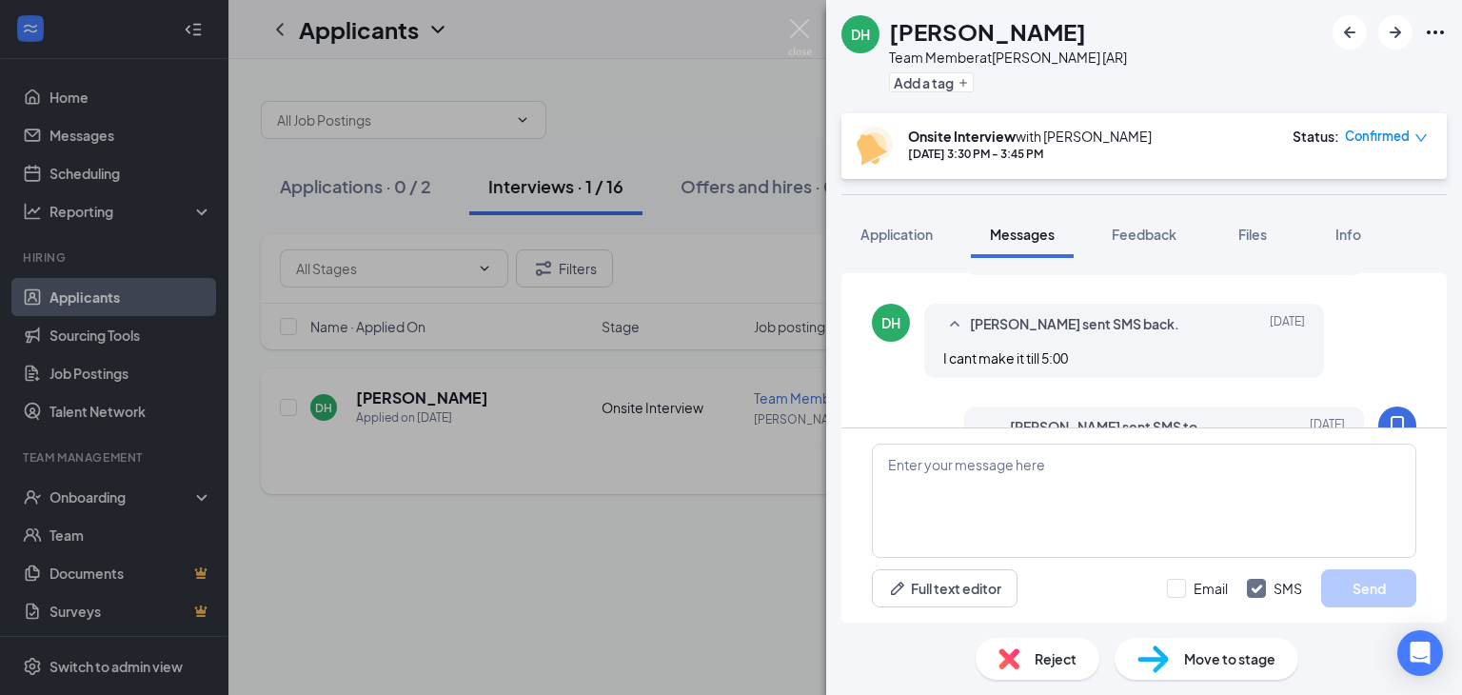
click at [660, 23] on div "DH [PERSON_NAME] Team Member at [PERSON_NAME] [AR] Add a tag Onsite Interview w…" at bounding box center [731, 347] width 1462 height 695
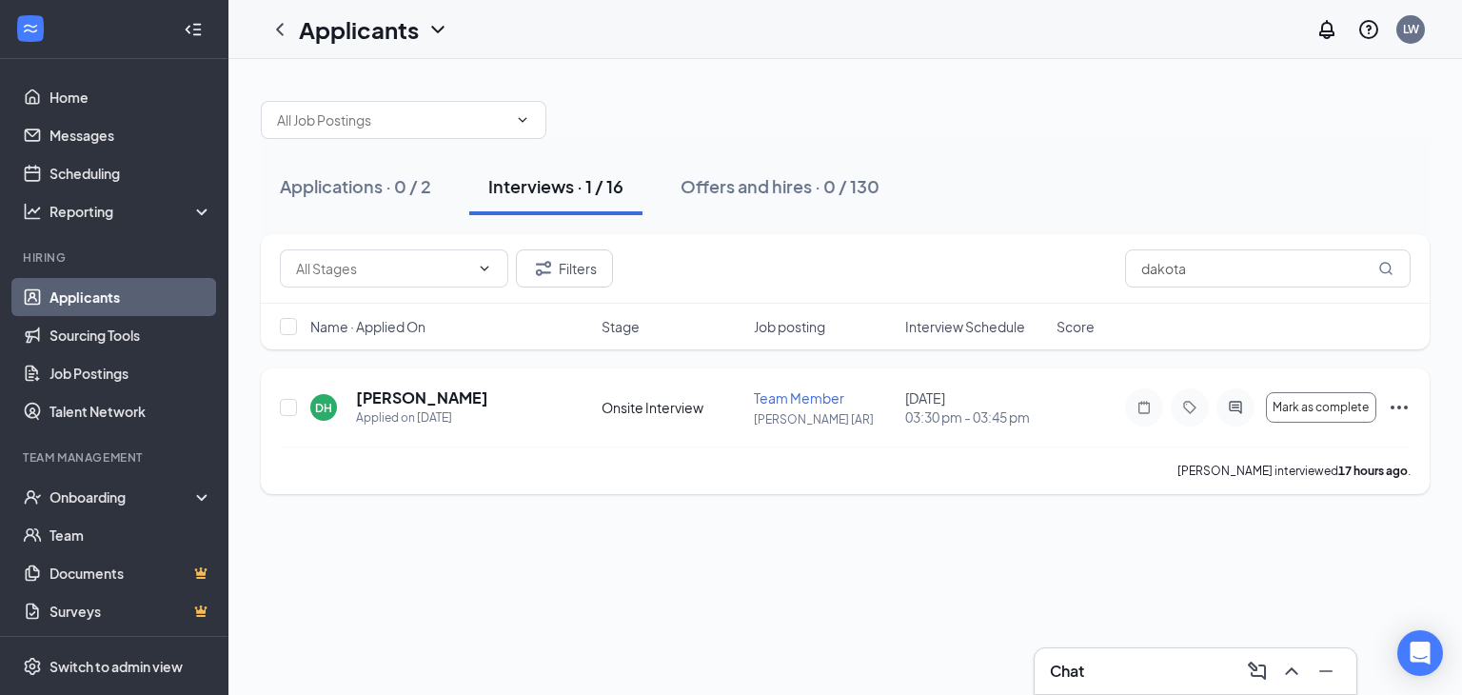
click at [1177, 670] on div "Chat" at bounding box center [1195, 671] width 291 height 30
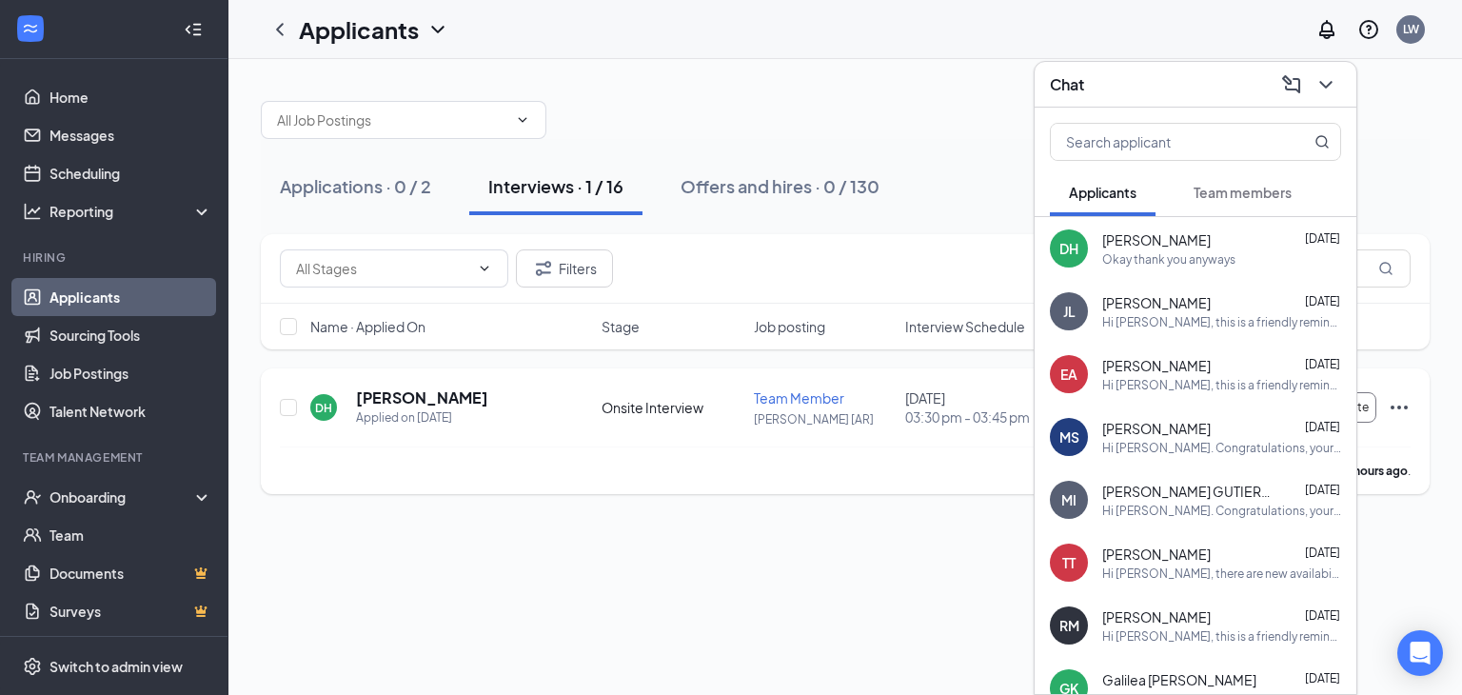
click at [1230, 237] on div "[PERSON_NAME] [DATE]" at bounding box center [1221, 239] width 239 height 19
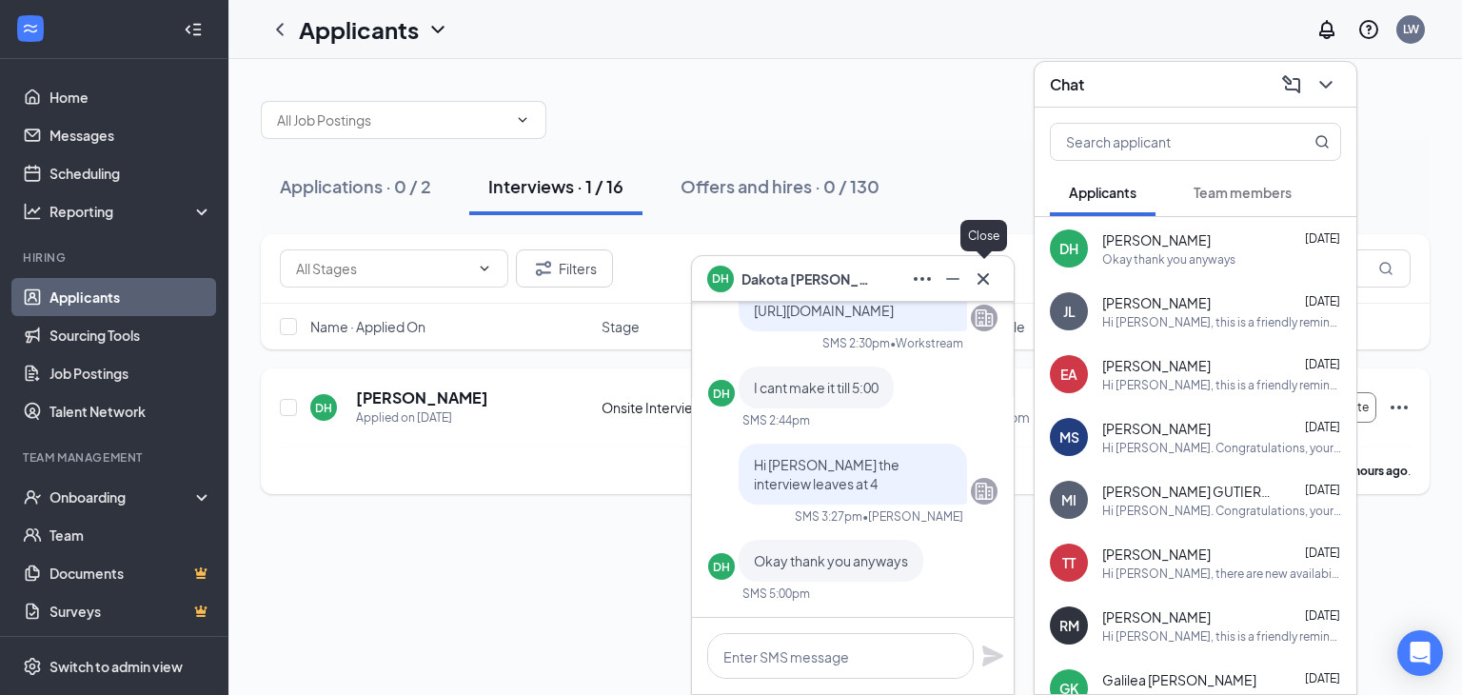
click at [984, 278] on icon "Cross" at bounding box center [982, 277] width 11 height 11
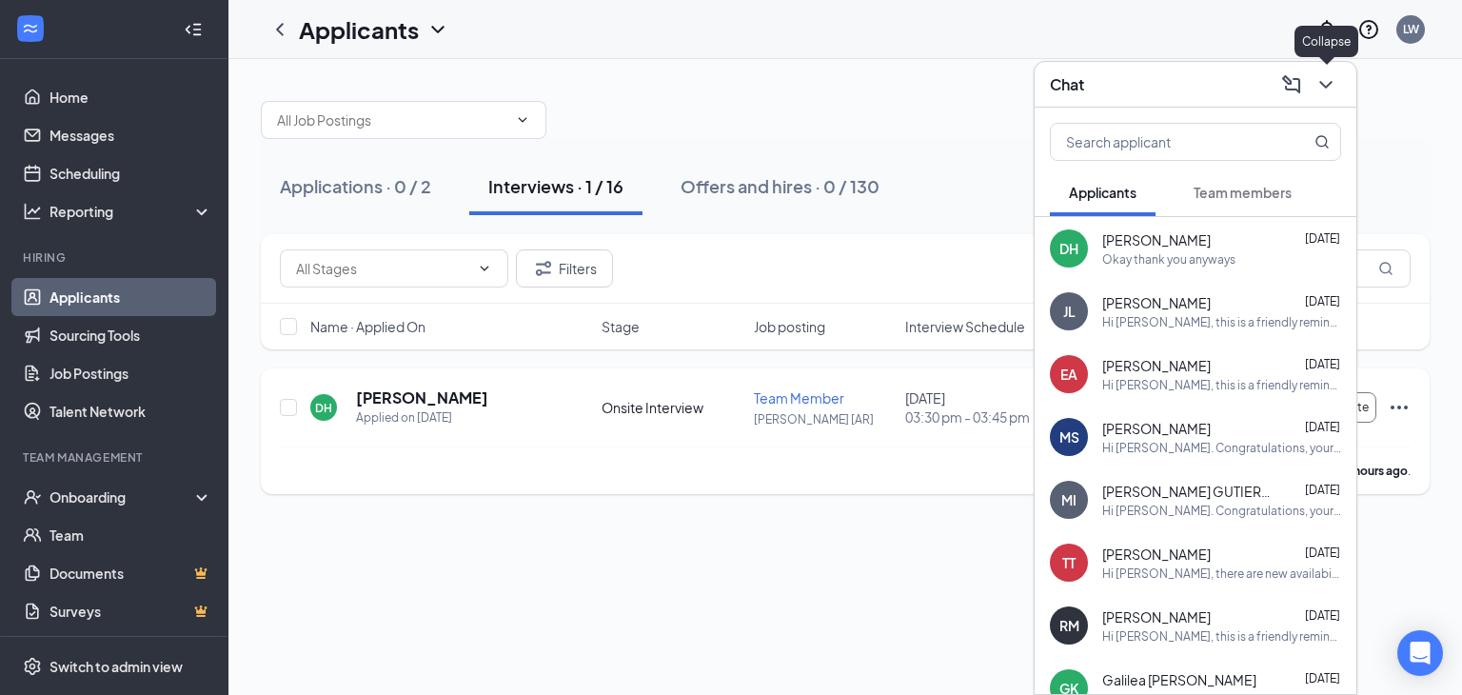
click at [1328, 80] on icon "ChevronDown" at bounding box center [1325, 84] width 23 height 23
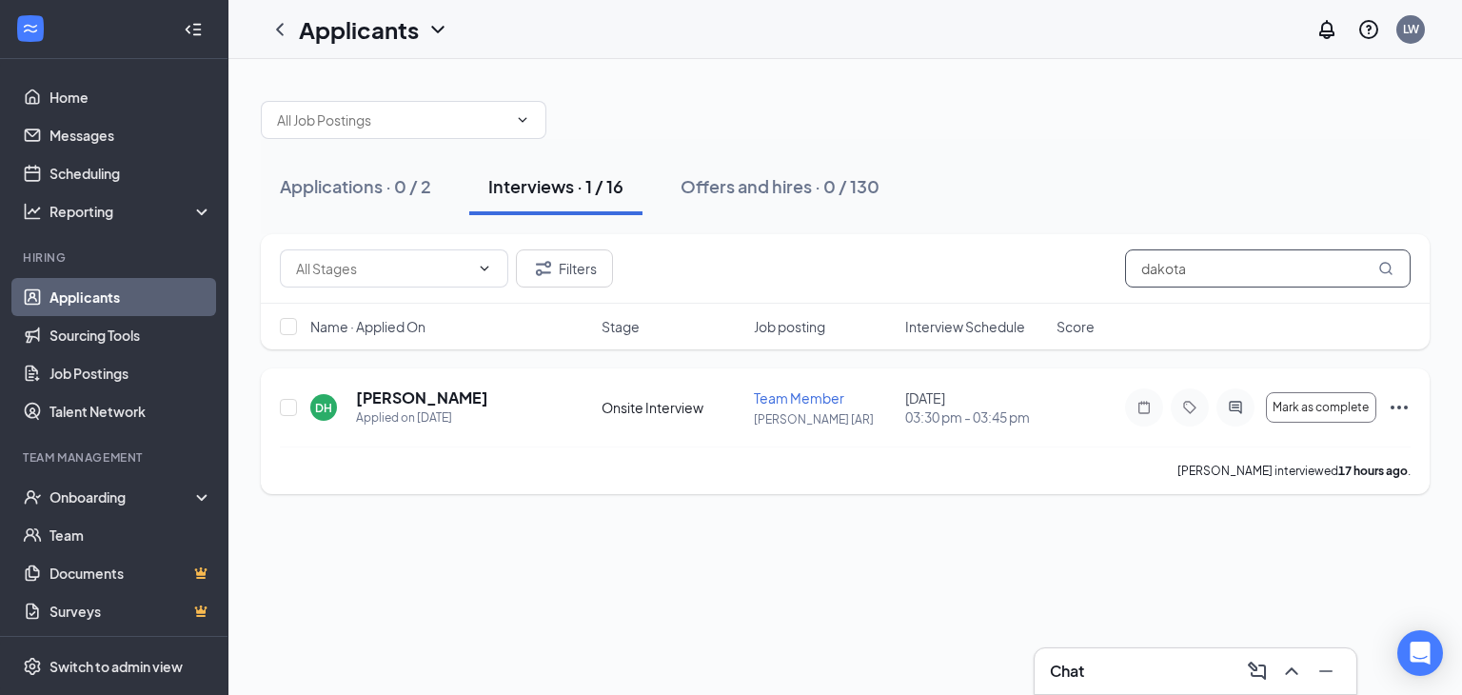
click at [1185, 269] on input "dakota" at bounding box center [1267, 268] width 285 height 38
type input "d"
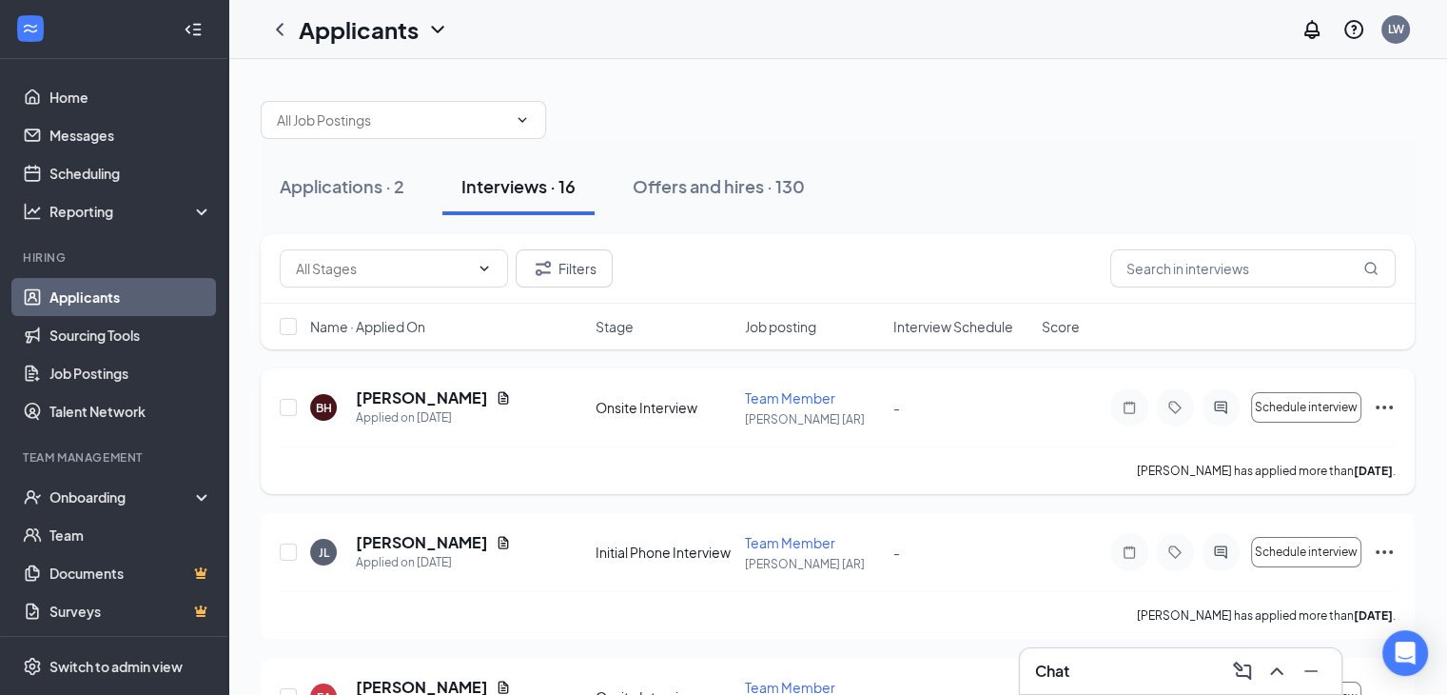
click at [1131, 671] on div "Chat" at bounding box center [1180, 671] width 291 height 30
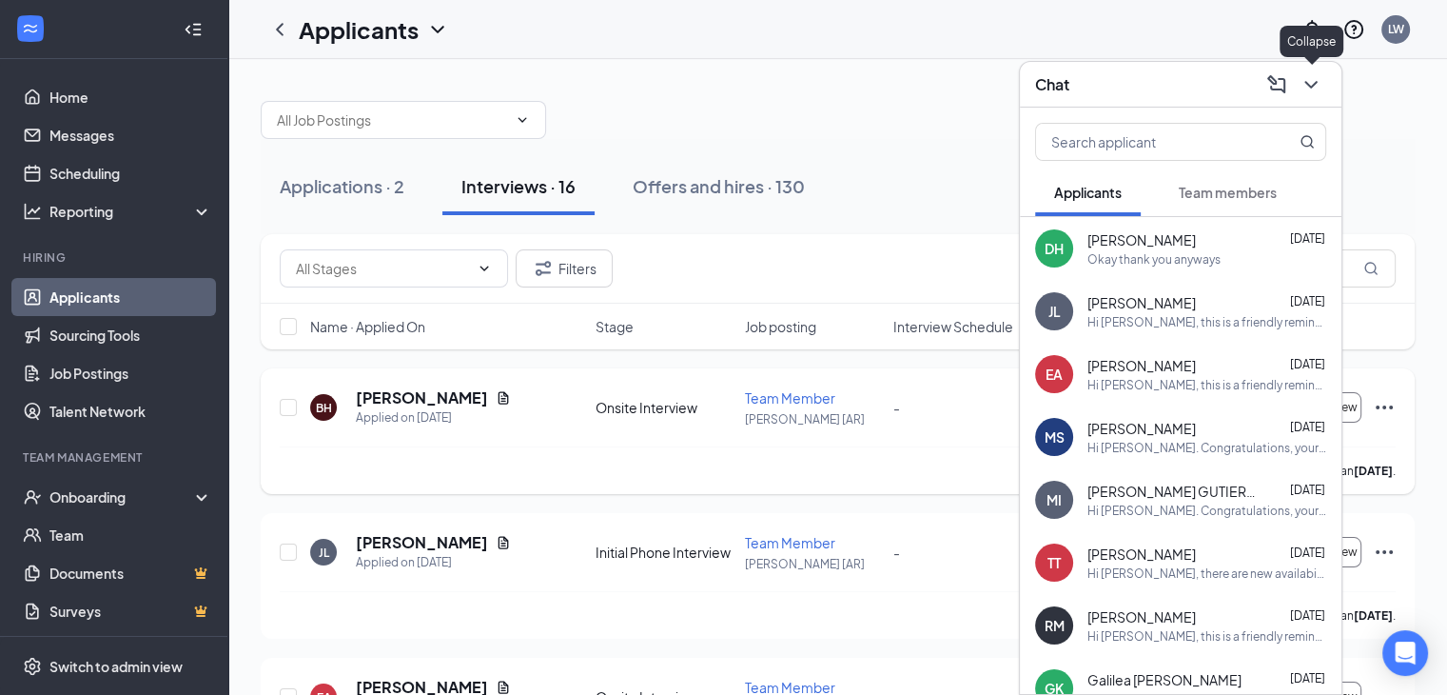
click at [1310, 85] on icon "ChevronDown" at bounding box center [1311, 84] width 23 height 23
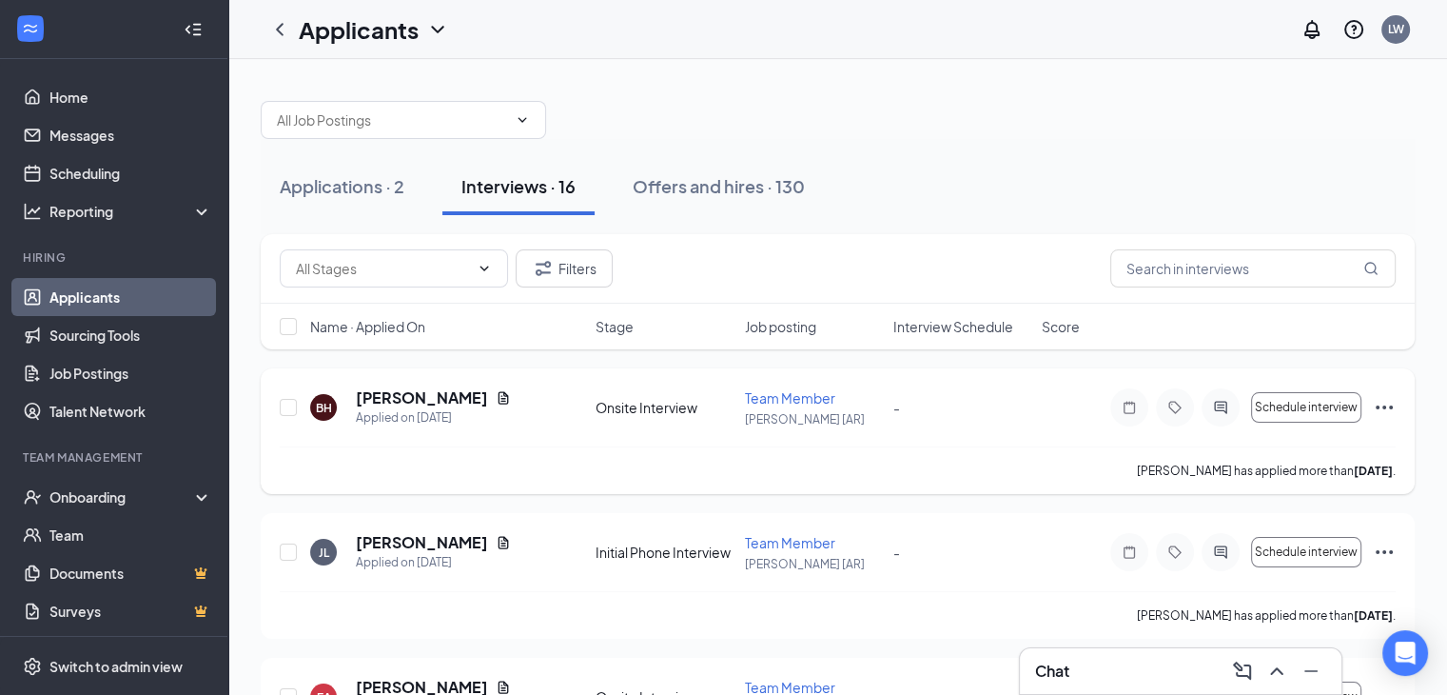
click at [1048, 165] on div "Applications · 2 Interviews · 16 Offers and hires · 130" at bounding box center [838, 186] width 1154 height 57
click at [1161, 659] on div "Chat" at bounding box center [1180, 671] width 291 height 30
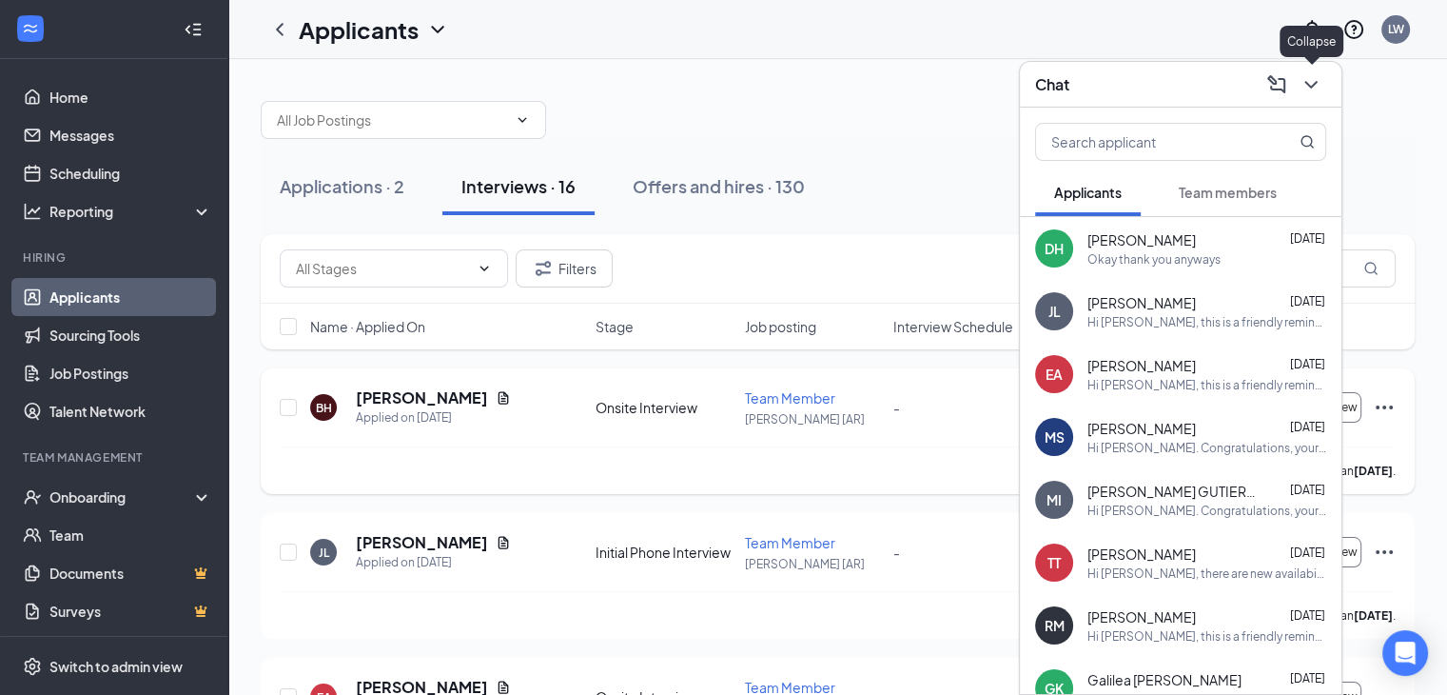
click at [1313, 80] on icon "ChevronDown" at bounding box center [1311, 84] width 23 height 23
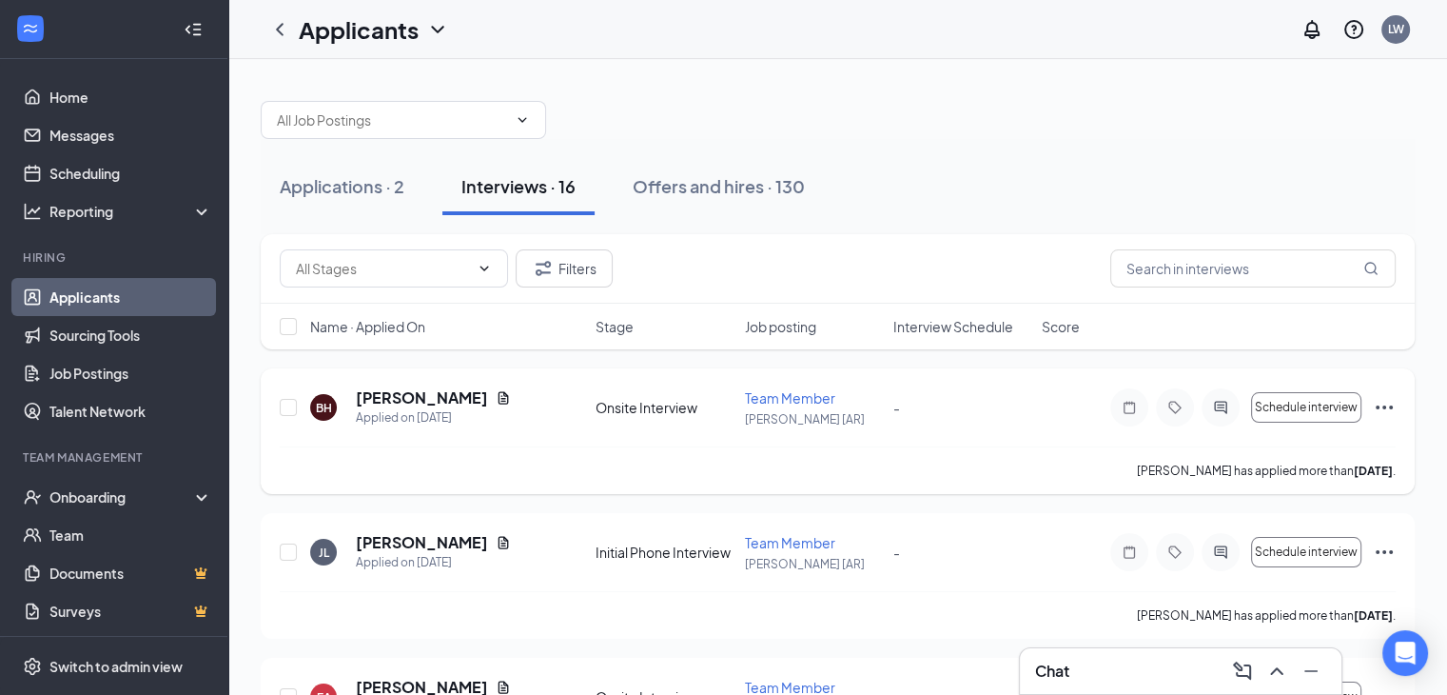
click at [1044, 108] on div at bounding box center [838, 110] width 1154 height 57
